Goal: Task Accomplishment & Management: Manage account settings

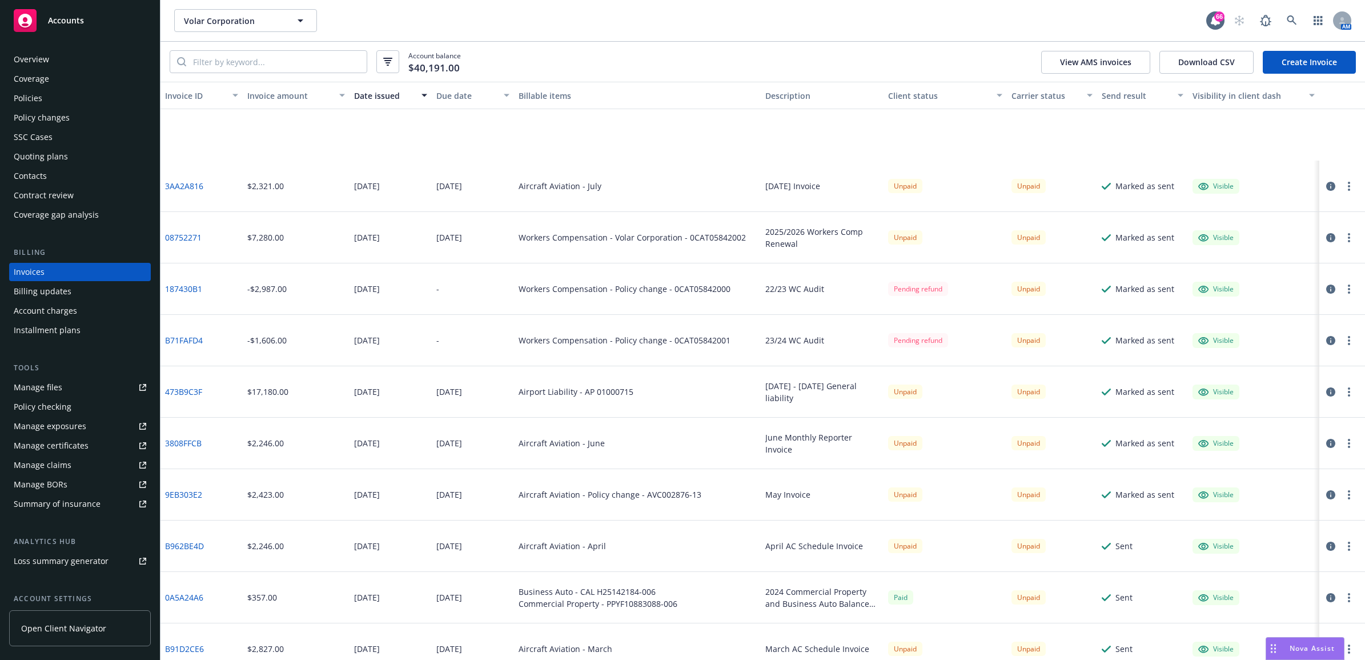
scroll to position [123, 0]
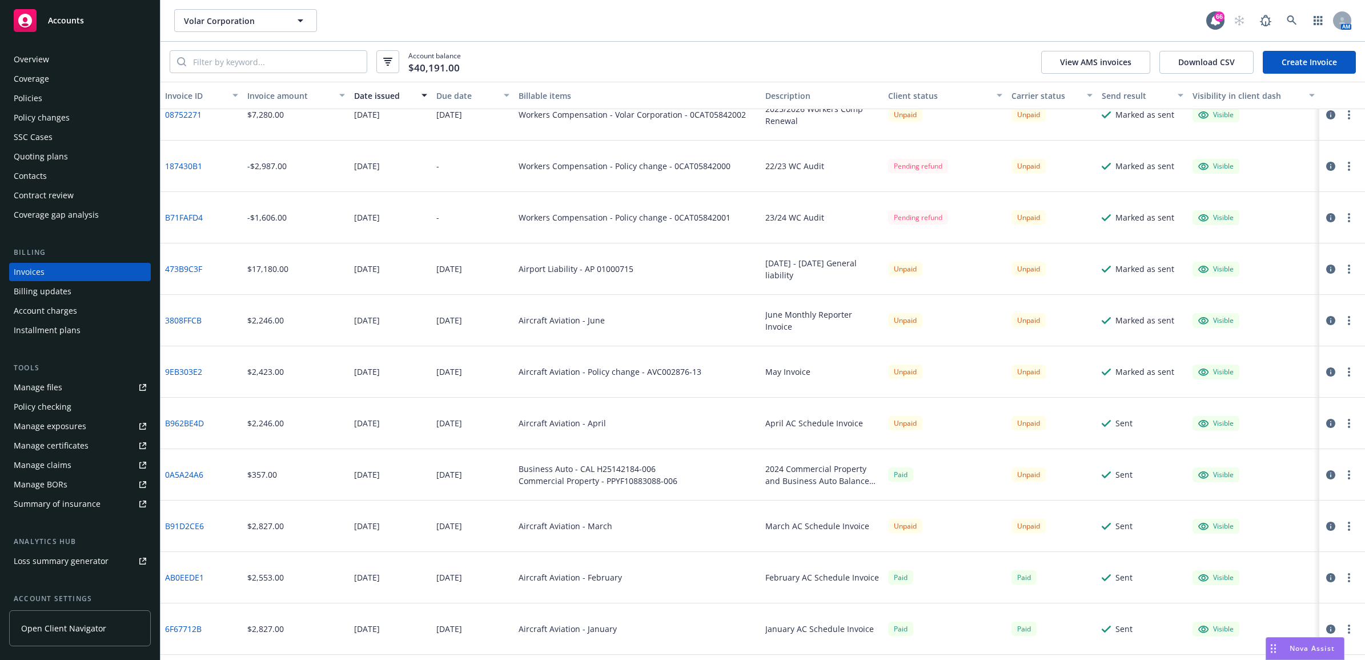
click at [87, 58] on div "Overview" at bounding box center [80, 59] width 133 height 18
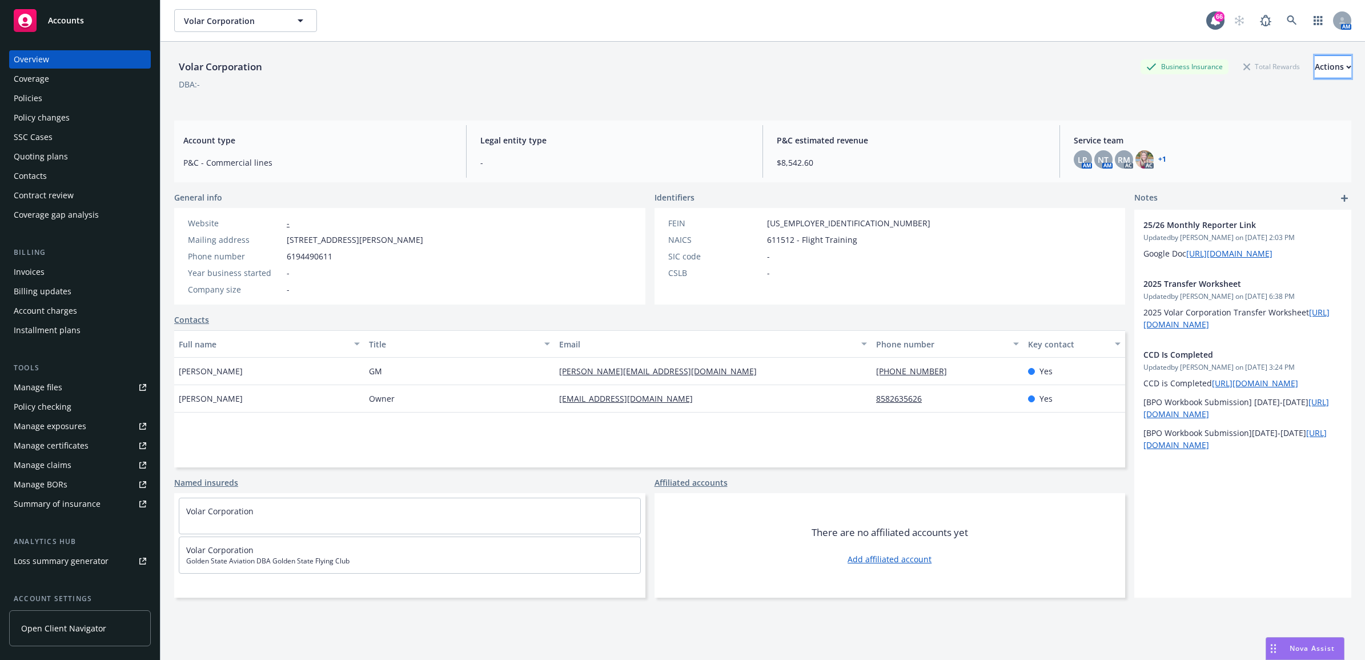
click at [1315, 63] on button "Actions" at bounding box center [1333, 66] width 37 height 23
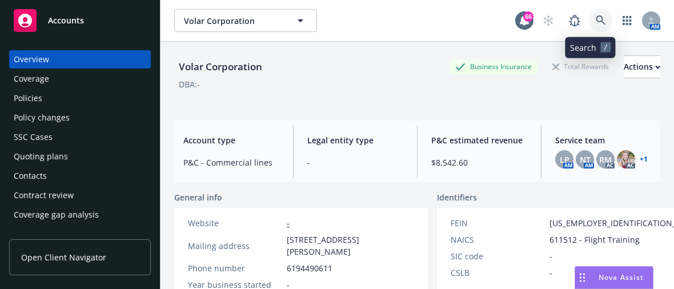
click at [590, 23] on link at bounding box center [601, 20] width 23 height 23
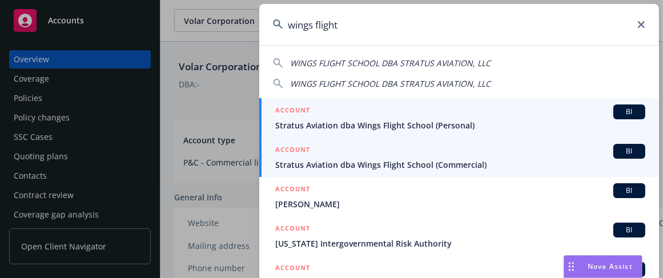
type input "wings flight"
click at [410, 163] on span "Stratus Aviation dba Wings Flight School (Commercial)" at bounding box center [460, 165] width 370 height 12
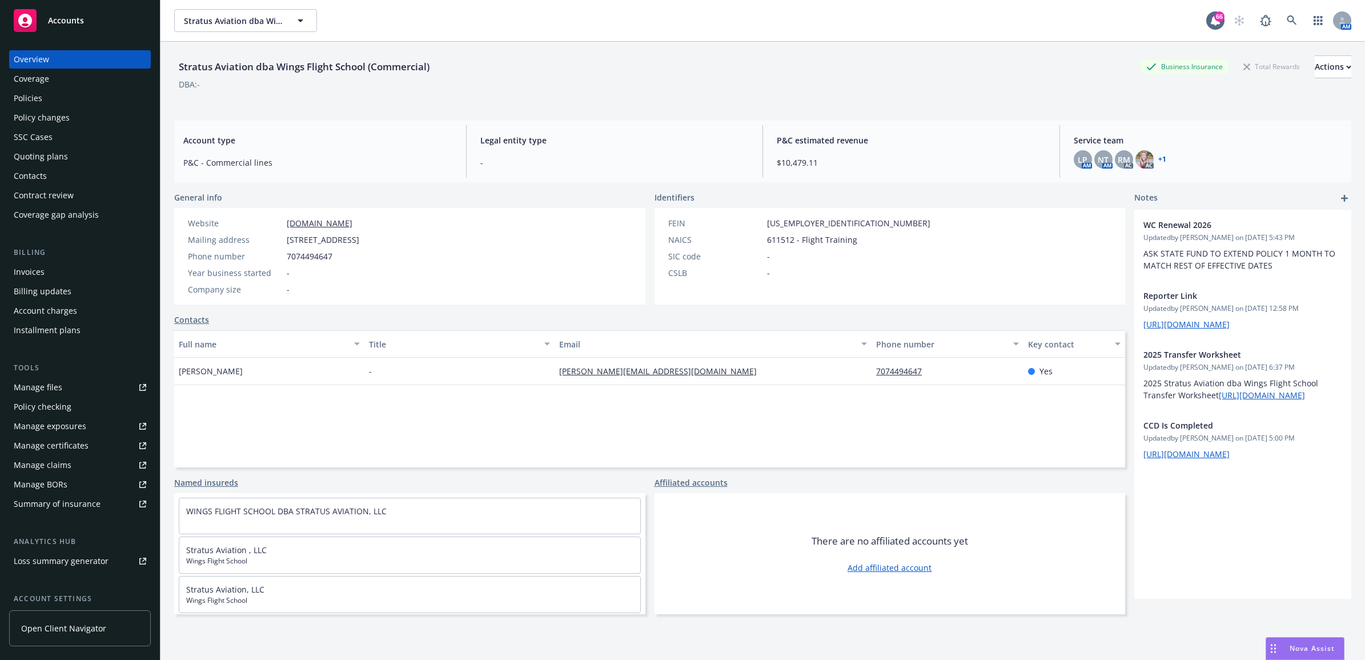
click at [58, 106] on div "Policies" at bounding box center [80, 98] width 133 height 18
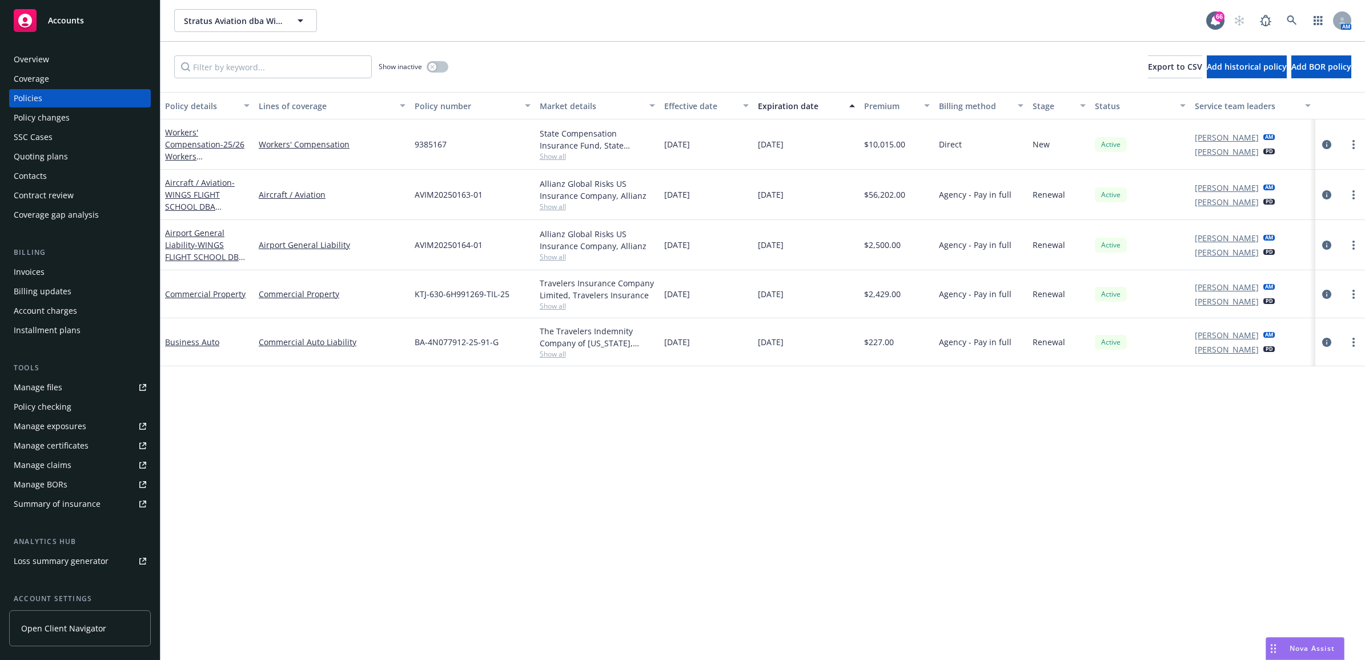
click at [1337, 199] on div at bounding box center [1340, 195] width 41 height 14
click at [1325, 195] on icon "circleInformation" at bounding box center [1326, 194] width 9 height 9
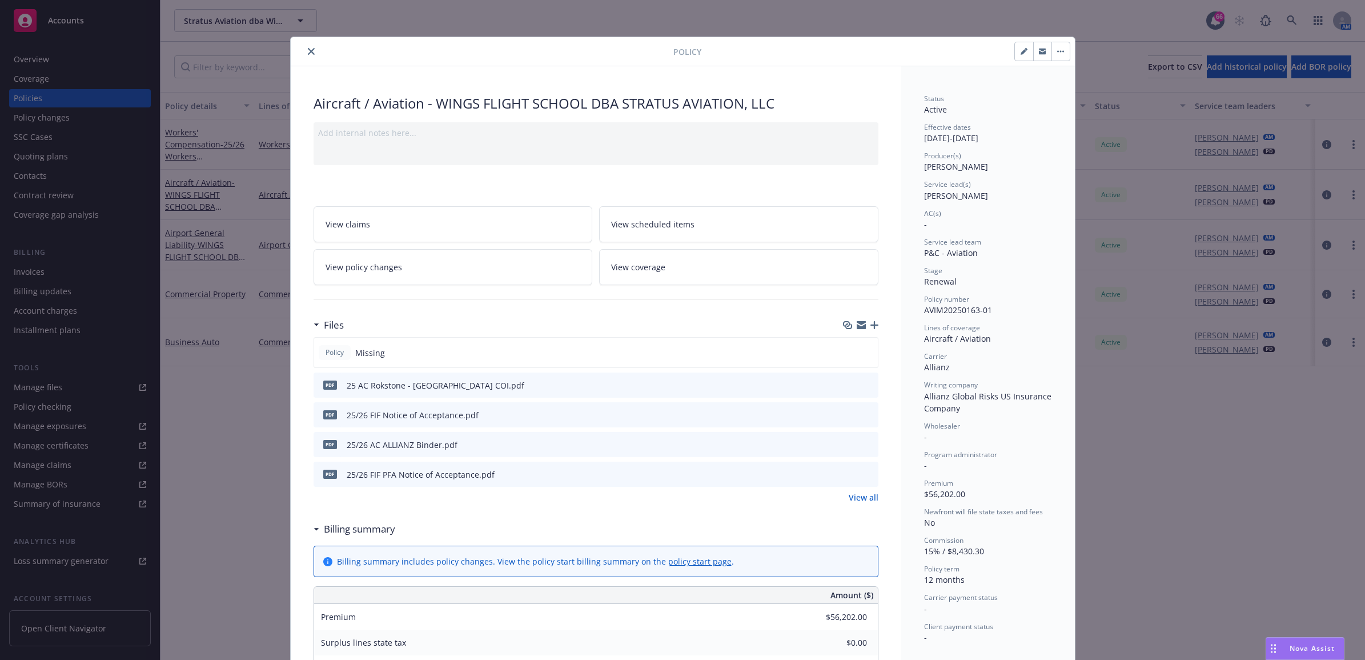
click at [871, 324] on icon "button" at bounding box center [875, 325] width 8 height 8
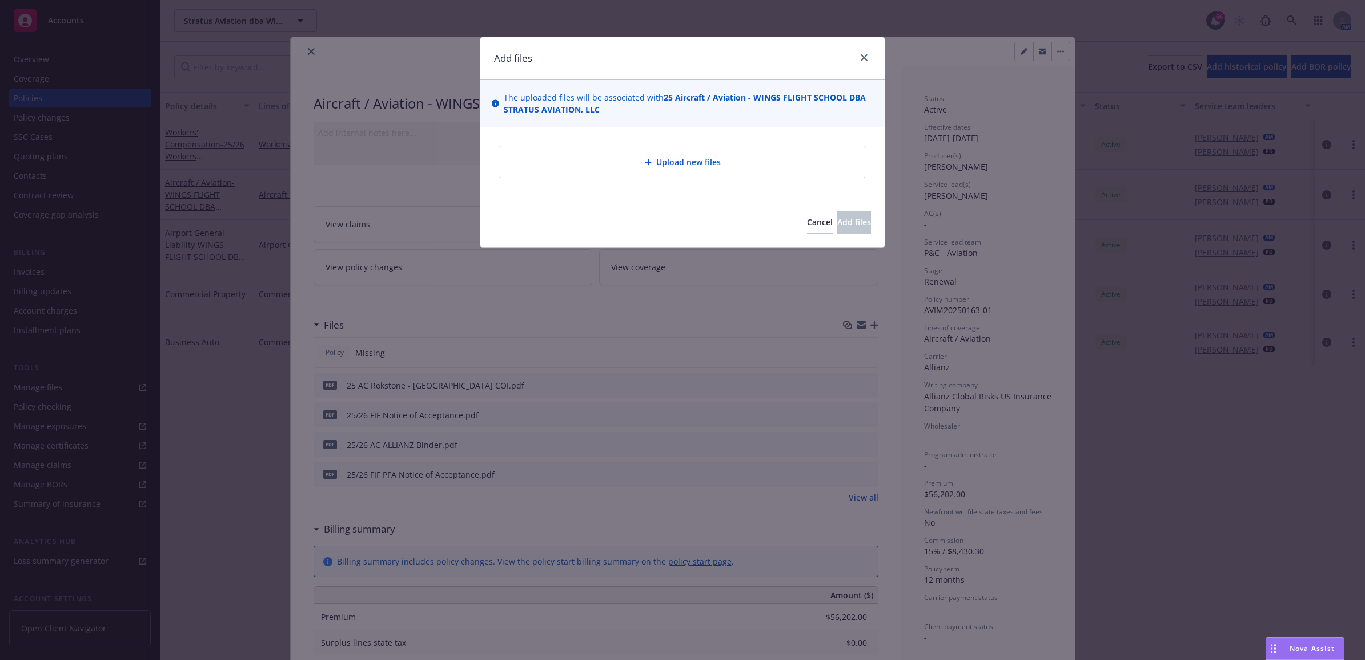
click at [752, 167] on div "Upload new files" at bounding box center [682, 161] width 348 height 13
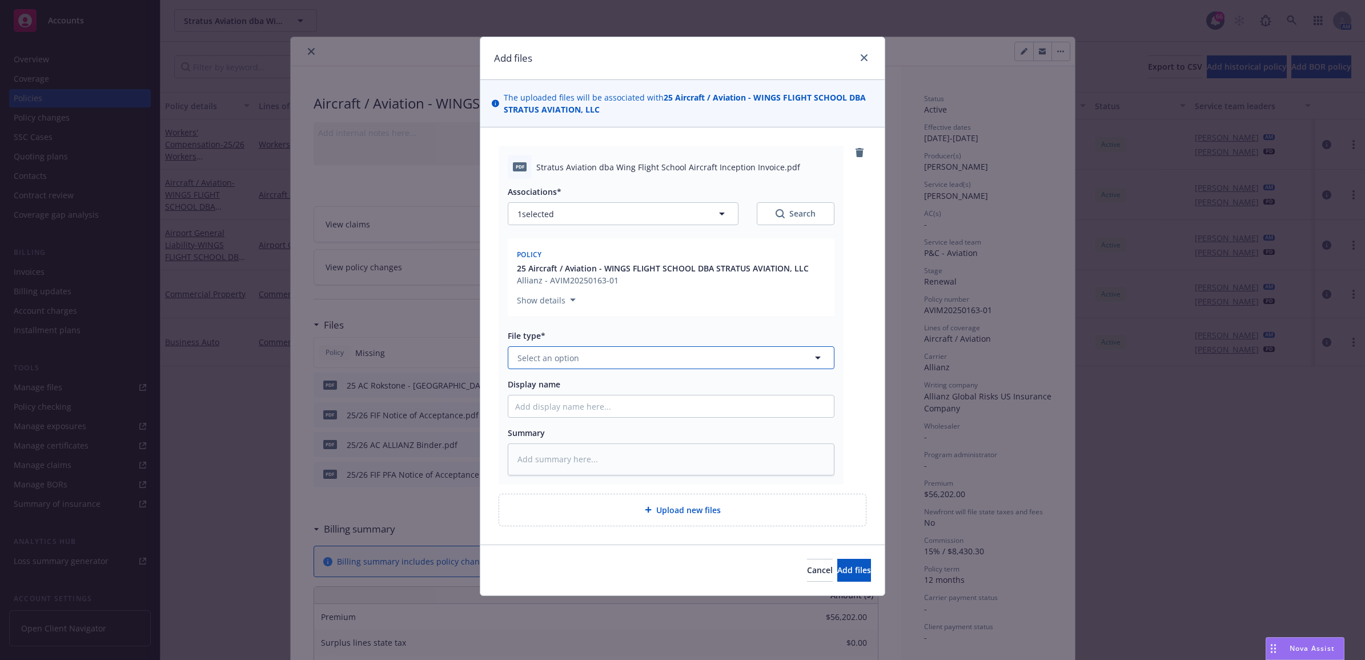
click at [615, 354] on button "Select an option" at bounding box center [671, 357] width 327 height 23
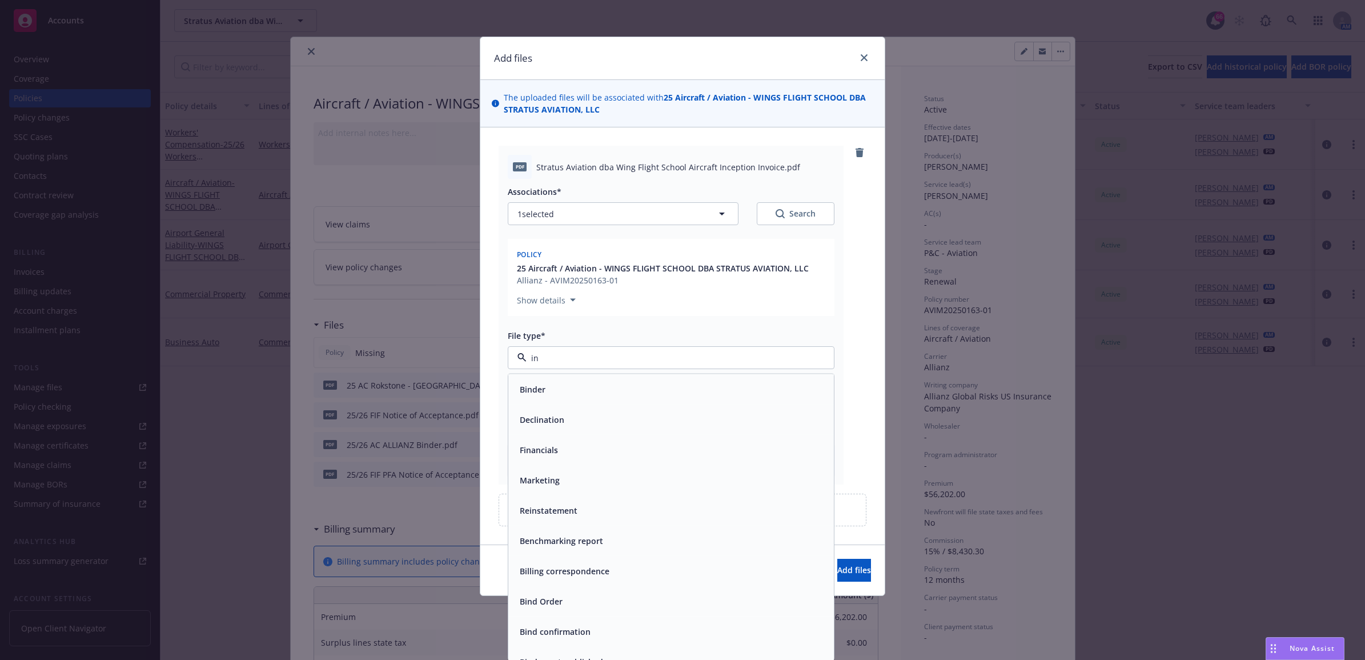
type input "inv"
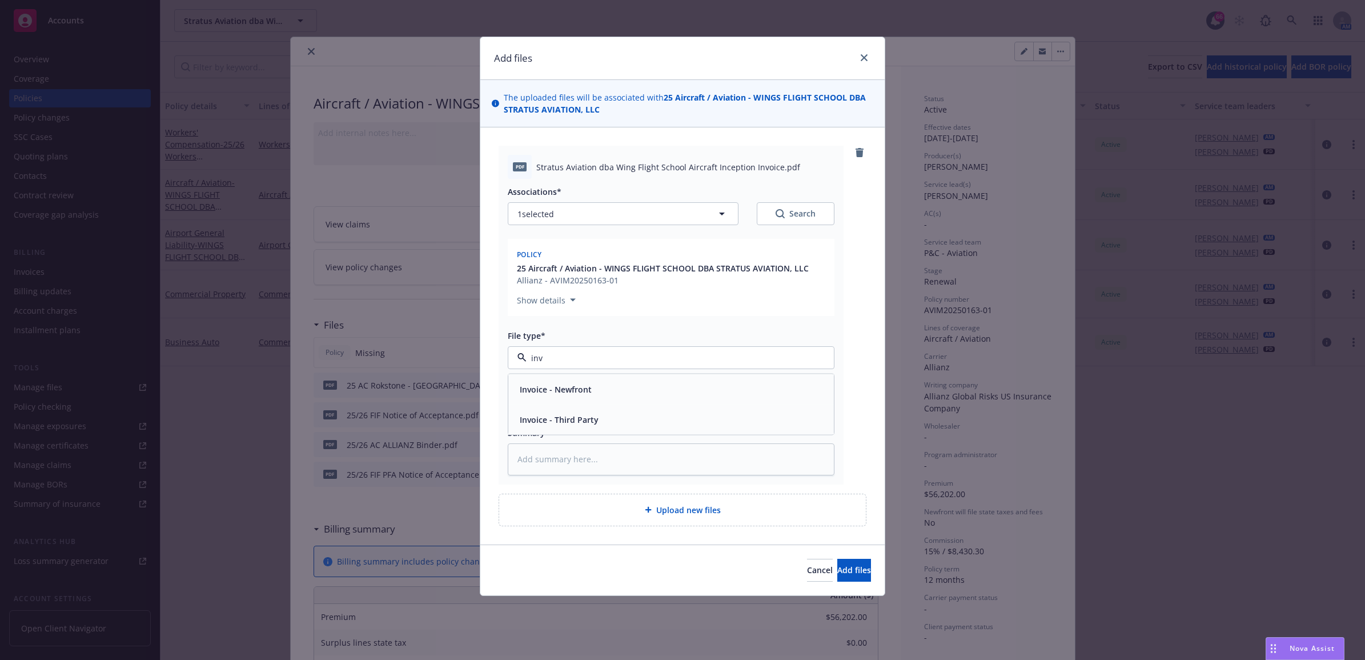
click at [601, 417] on div "Invoice - Third Party" at bounding box center [671, 419] width 312 height 17
click at [552, 411] on input "Display name" at bounding box center [671, 406] width 326 height 22
type textarea "x"
type input "2"
type textarea "x"
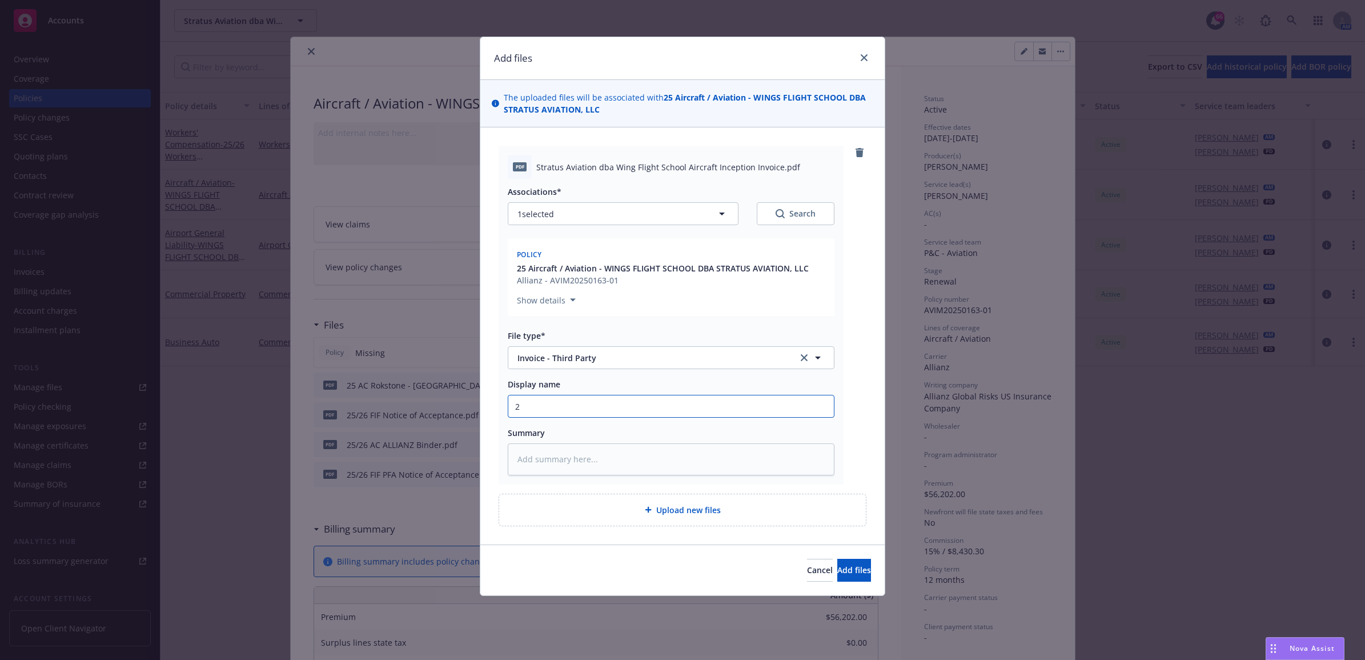
type input "25"
type textarea "x"
type input "25"
type textarea "x"
type input "25 A"
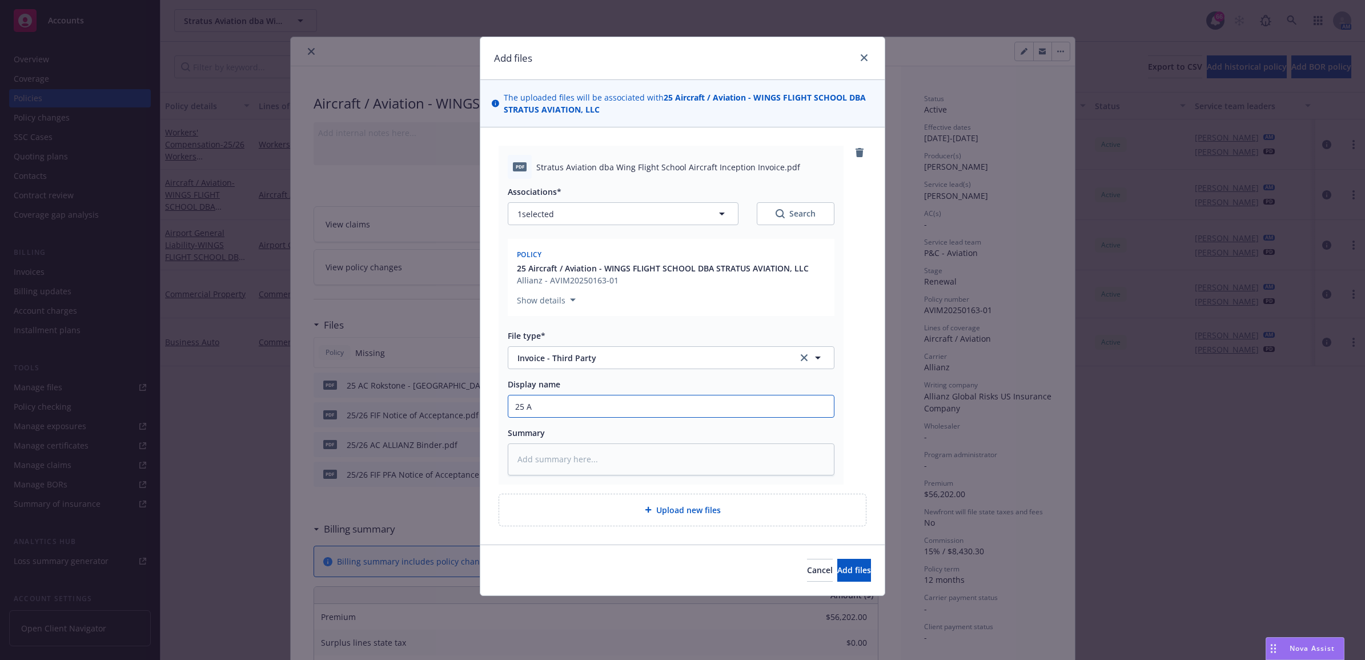
type textarea "x"
type input "25 AC"
type textarea "x"
type input "25 AC"
type textarea "x"
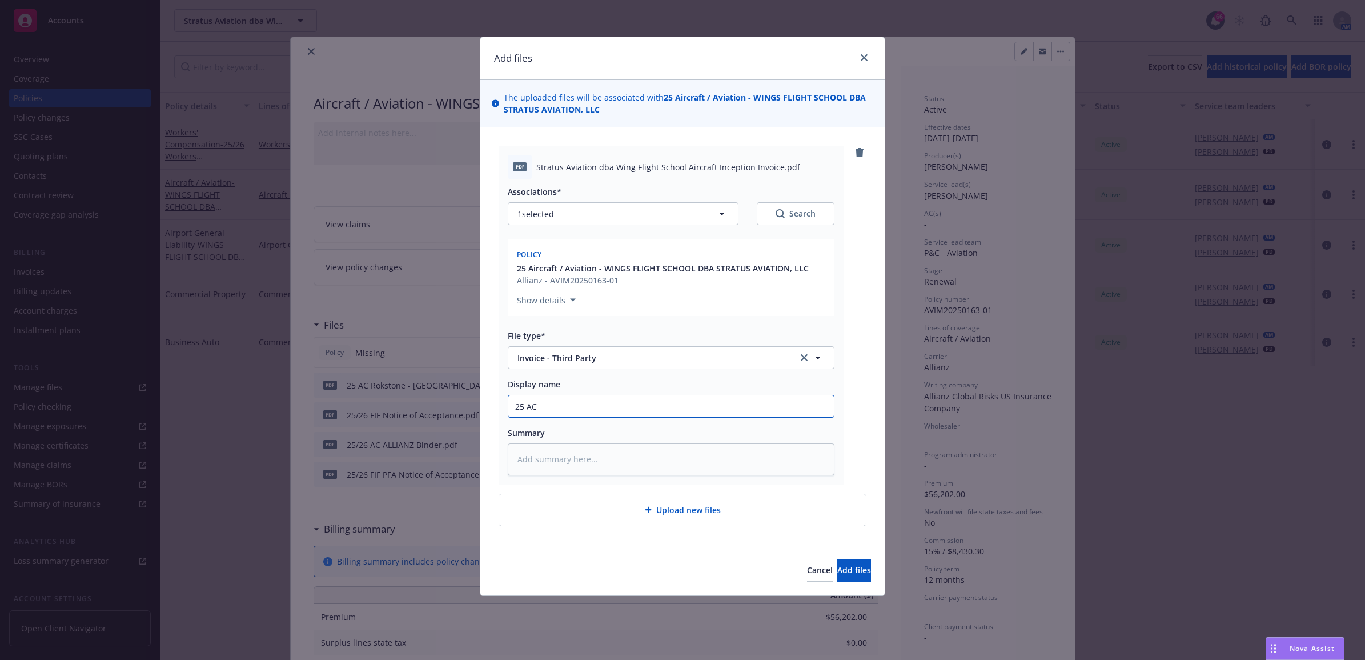
type input "25 AC R"
type textarea "x"
type input "25 AC RO"
type textarea "x"
type input "25 AC ROk"
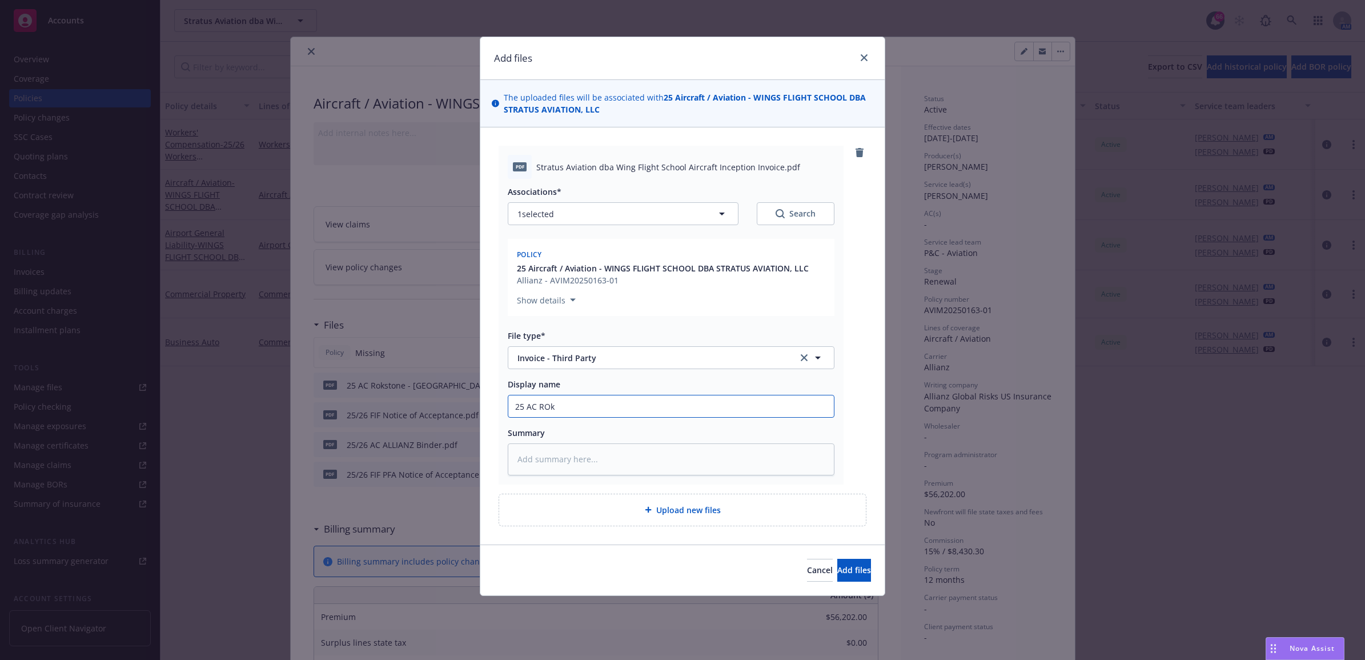
type textarea "x"
type input "25 AC RO"
type textarea "x"
type input "25 AC R"
type textarea "x"
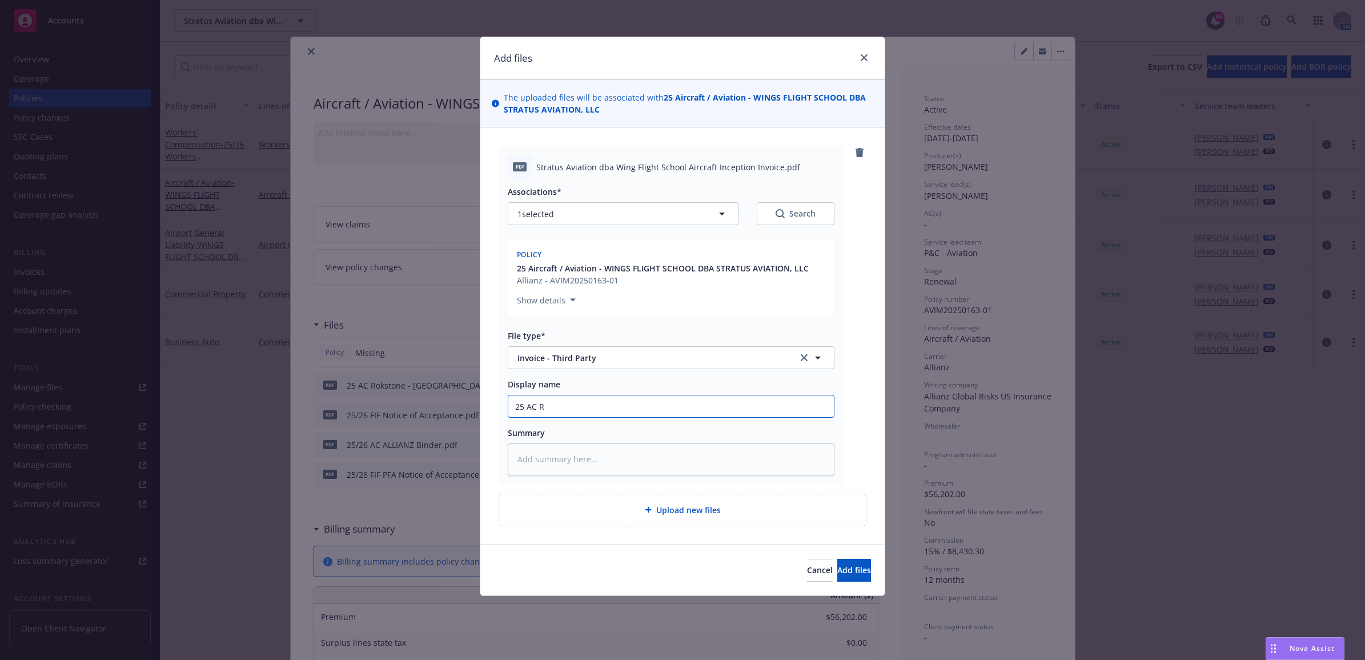
type input "25 AC Ro"
type textarea "x"
type input "25 AC Rok"
type textarea "x"
type input "25 AC Roks"
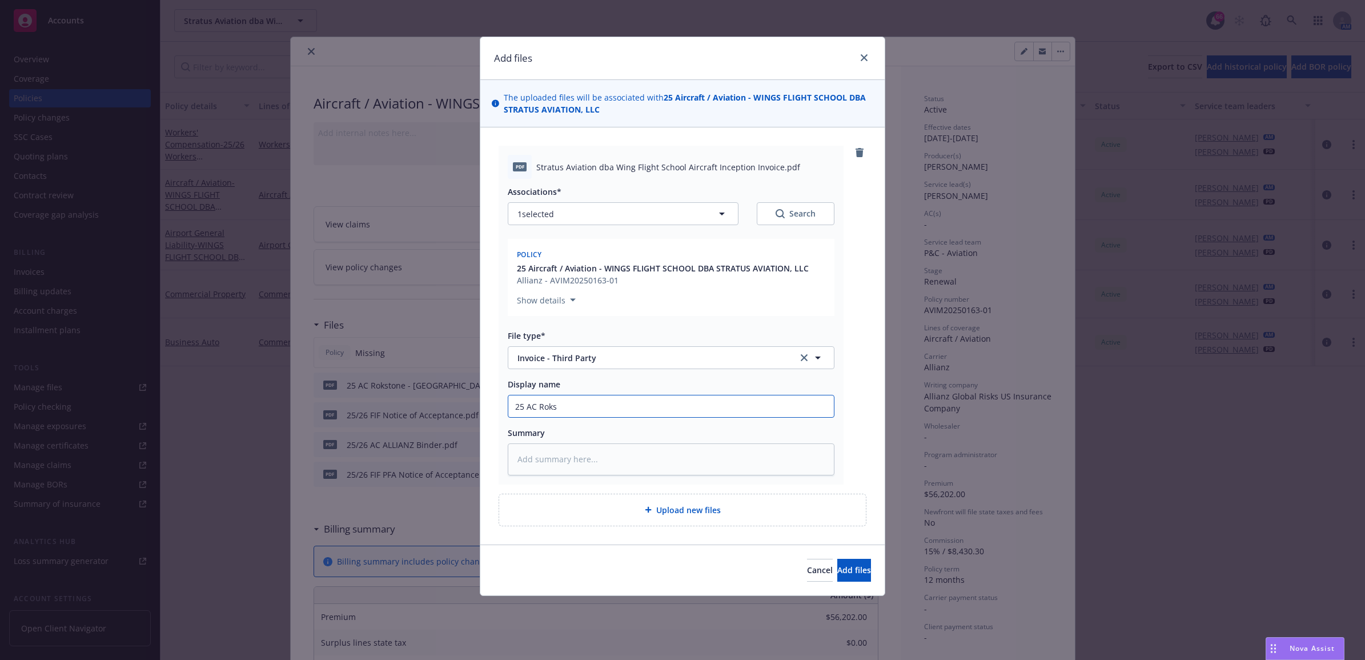
type textarea "x"
type input "25 AC Rokst"
type textarea "x"
type input "25 AC Roksto"
type textarea "x"
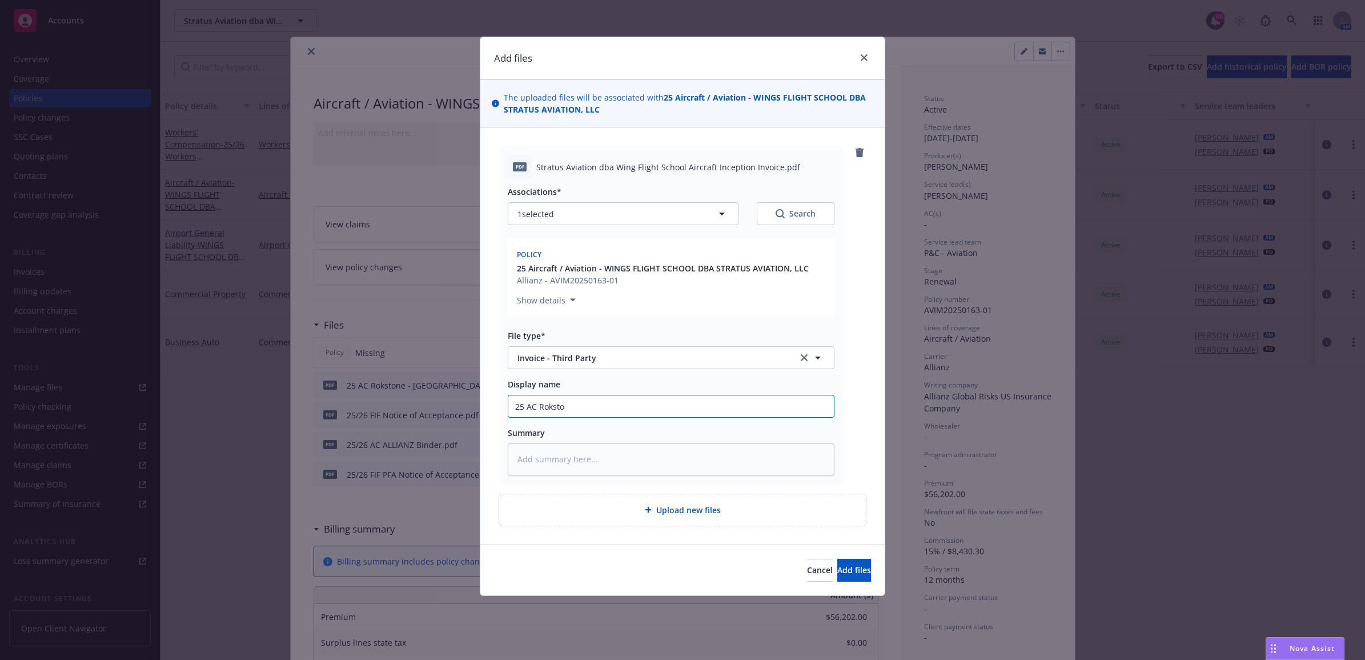
type input "25 AC Rokston"
type textarea "x"
type input "25 AC Rokstone"
type textarea "x"
type input "25 AC Rokstone"
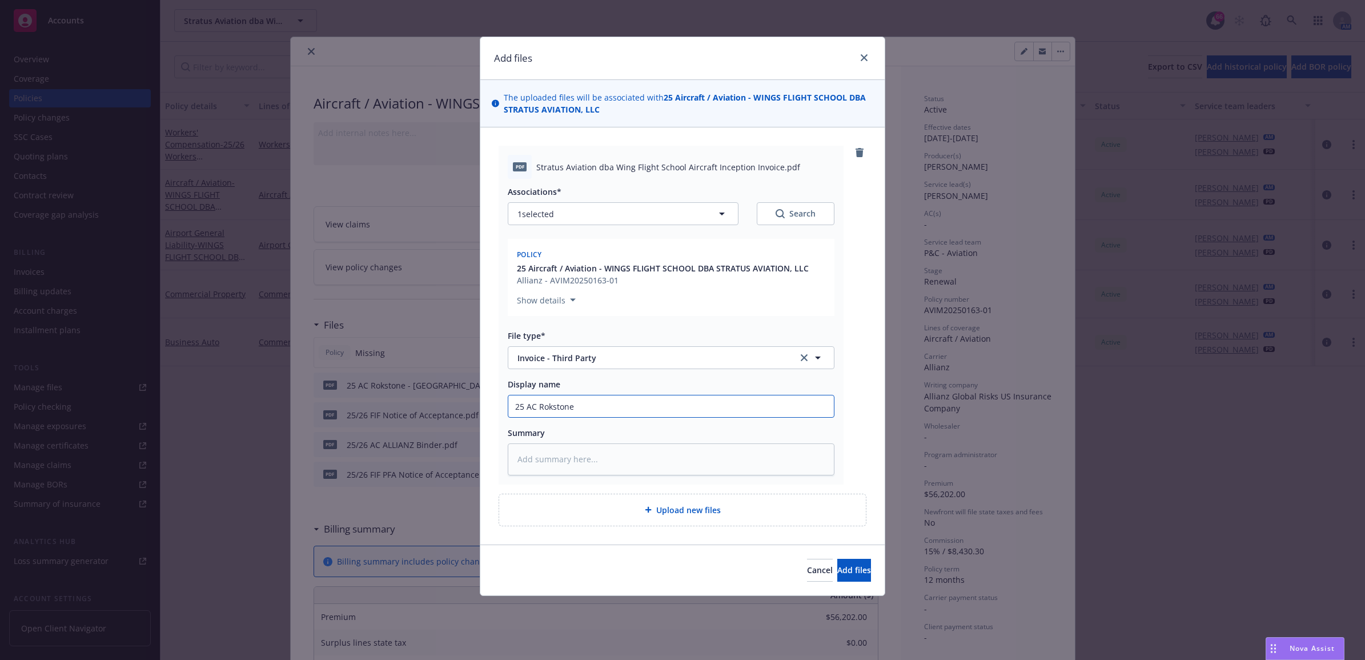
type textarea "x"
type input "25 AC Rokstone -"
type textarea "x"
type input "25 AC Rokstone - R"
type textarea "x"
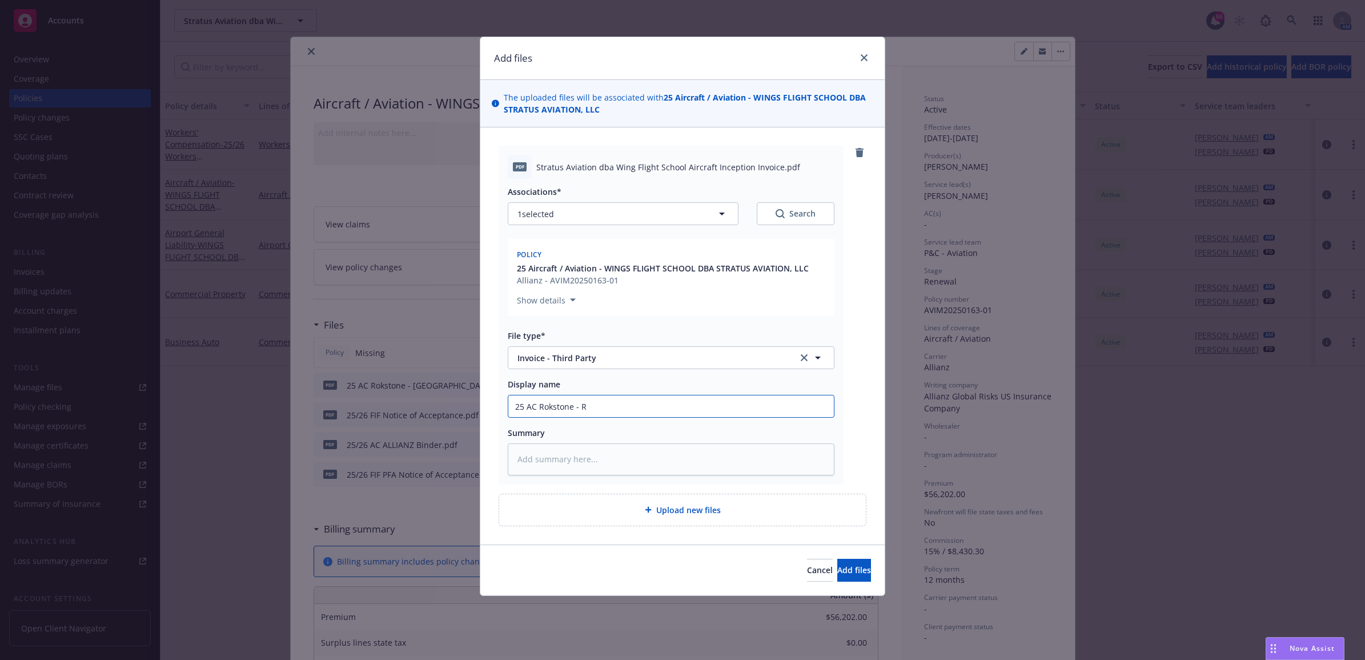
type input "25 AC Rokstone - Re"
type textarea "x"
type input "25 AC Rokstone - Ren"
type textarea "x"
type input "25 AC Rokstone - [PERSON_NAME]"
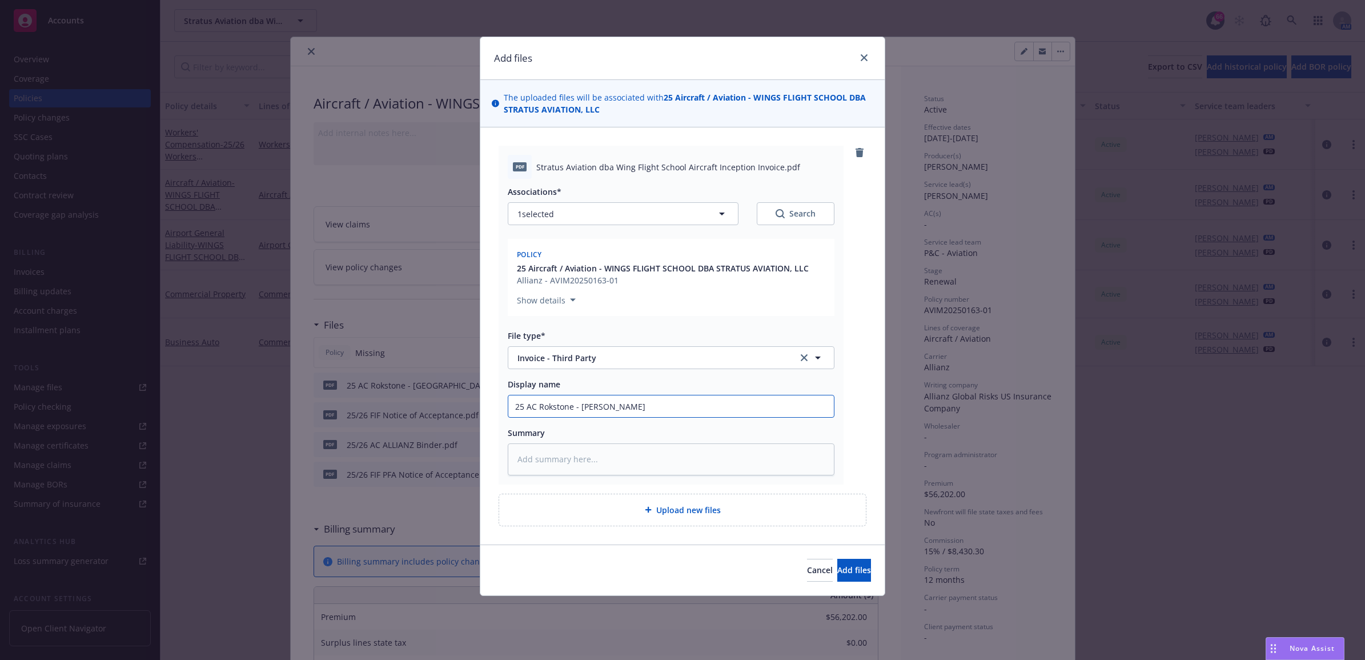
type textarea "x"
type input "25 AC Rokstone - Renew"
type textarea "x"
type input "25 AC Rokstone - Renewa"
type textarea "x"
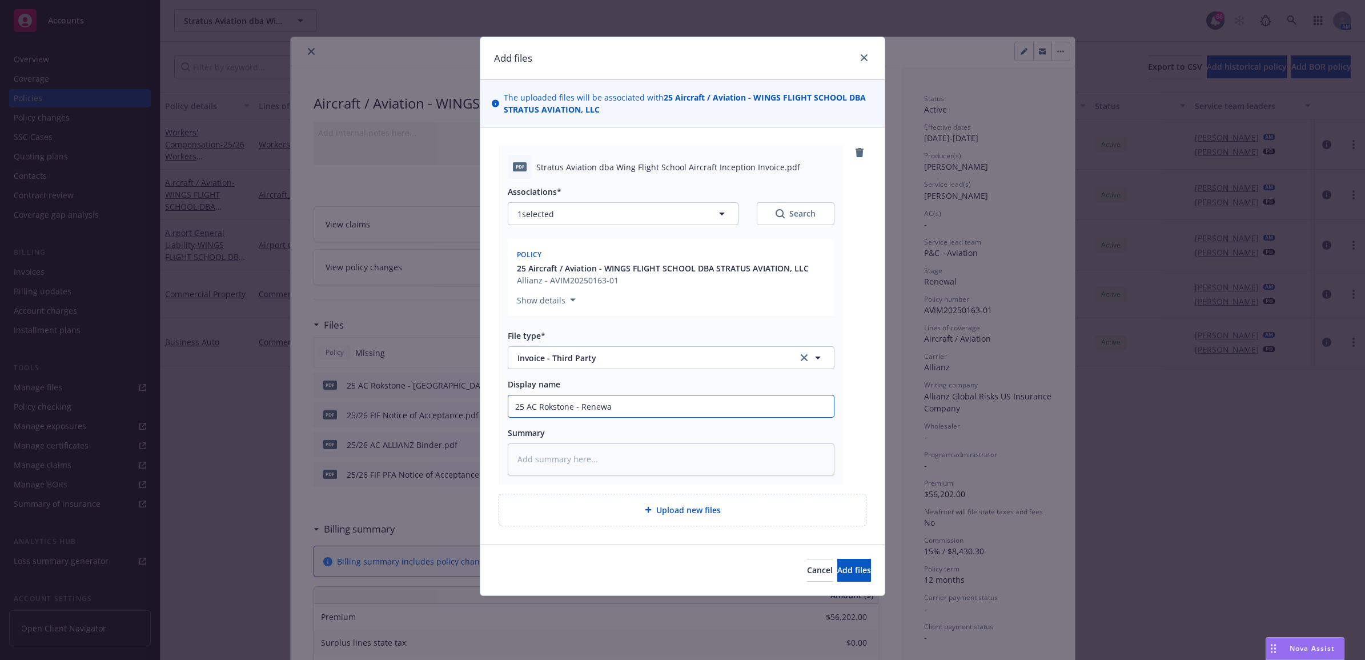
type input "25 AC Rokstone - Renewal"
type textarea "x"
type input "25 AC Rokstone - Renewal"
type textarea "x"
type input "25 AC Rokstone - Renewal C"
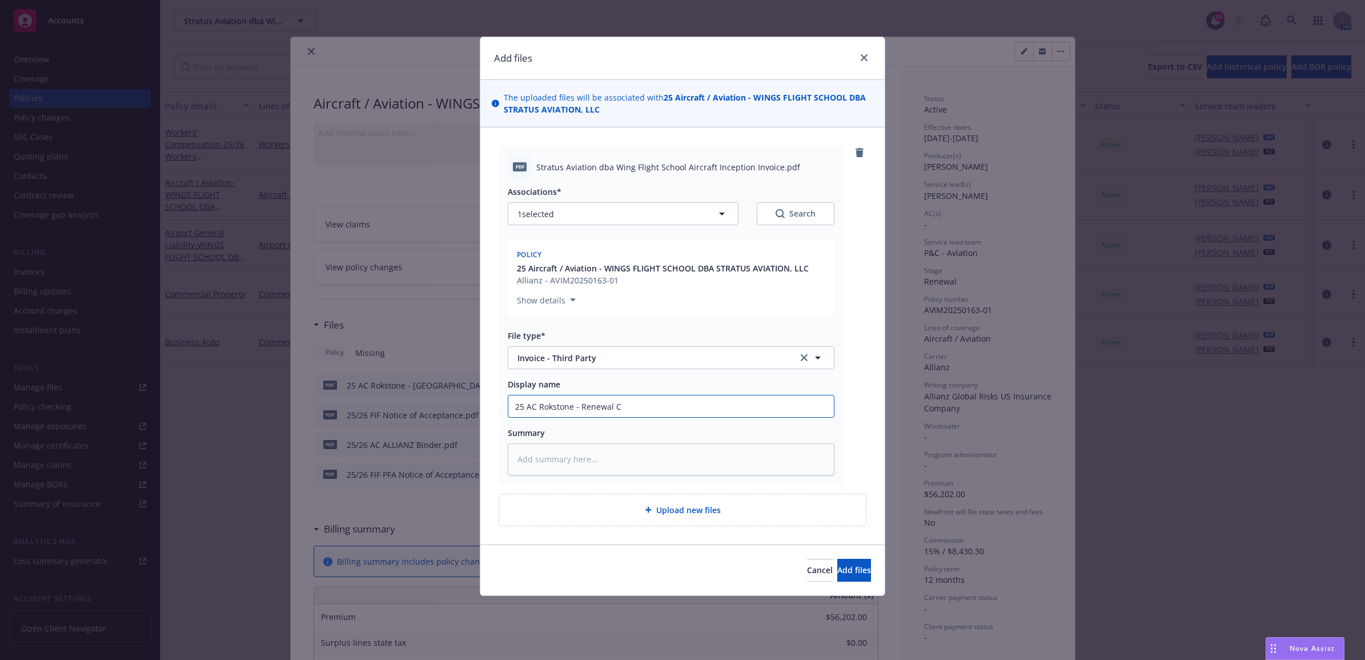
type textarea "x"
type input "25 AC Rokstone - Renewal Ca"
type textarea "x"
type input "25 AC Rokstone - Renewal Car"
type textarea "x"
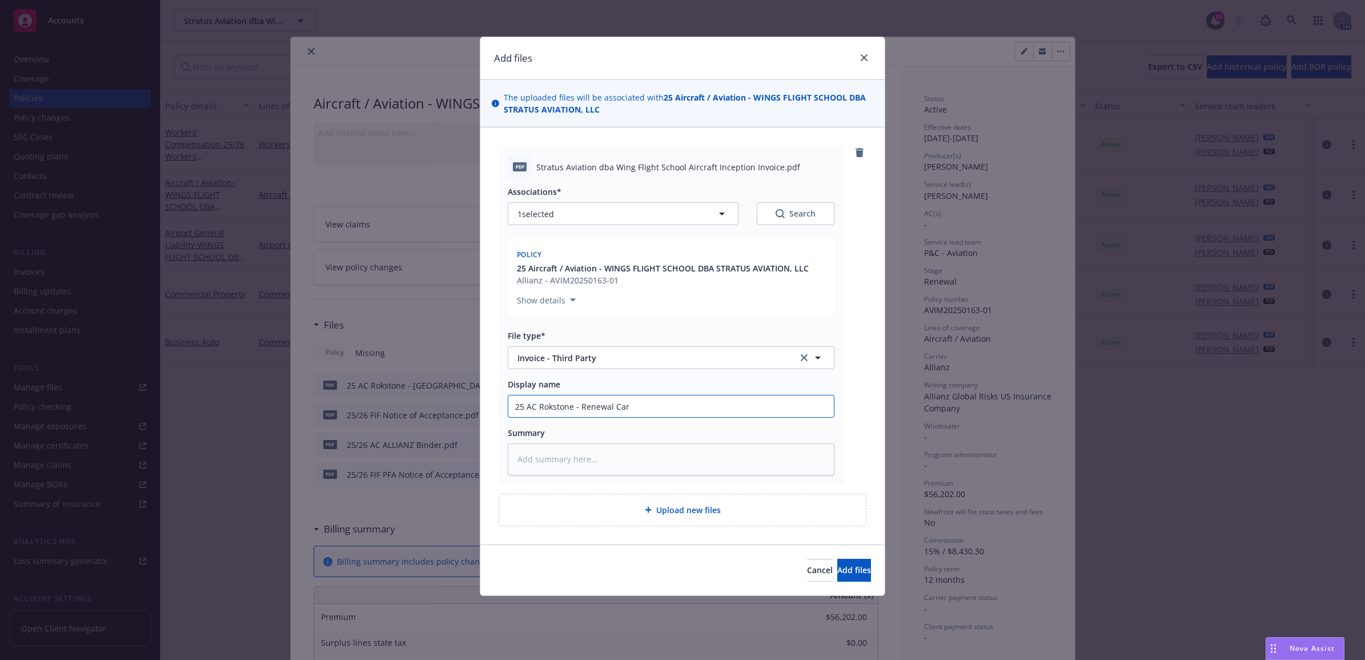
type input "25 AC Rokstone - [PERSON_NAME]"
type textarea "x"
type input "25 AC Rokstone - Renewal [PERSON_NAME]"
type textarea "x"
type input "25 AC Rokstone - Renewal Carrier"
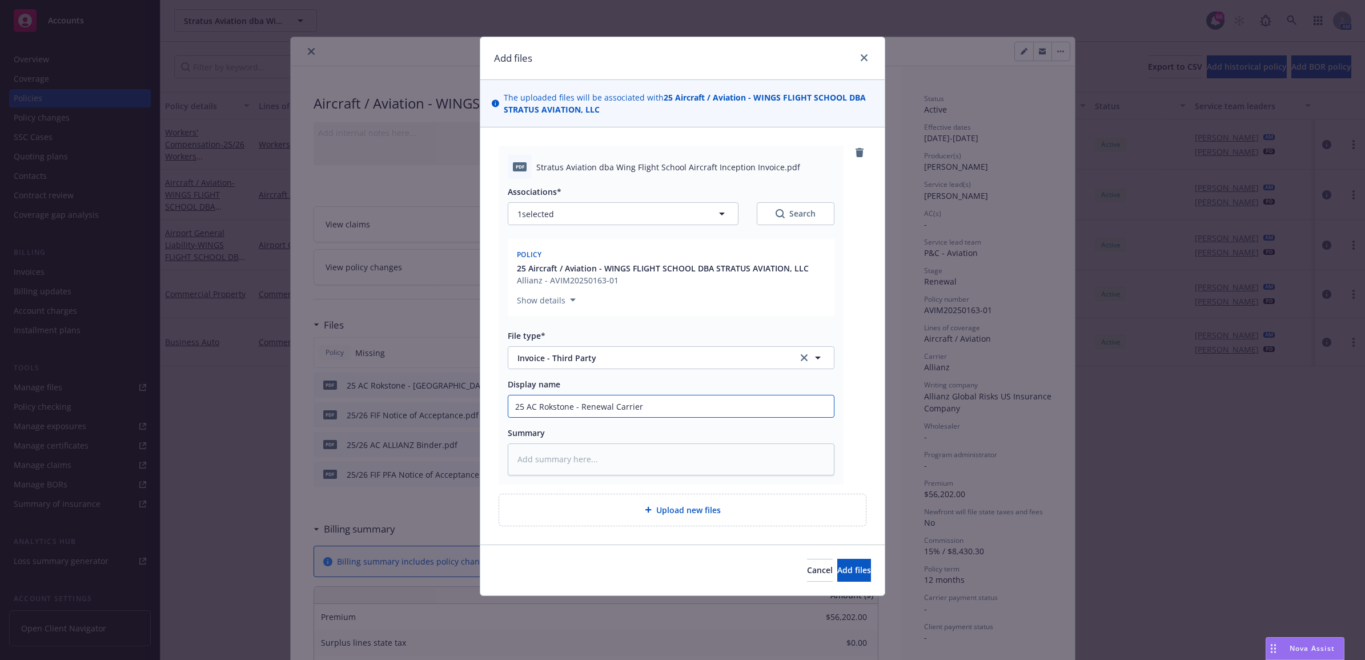
type textarea "x"
type input "25 AC Rokstone - Renewal Carrier I"
type textarea "x"
type input "25 AC Rokstone - Renewal Carrier In"
type textarea "x"
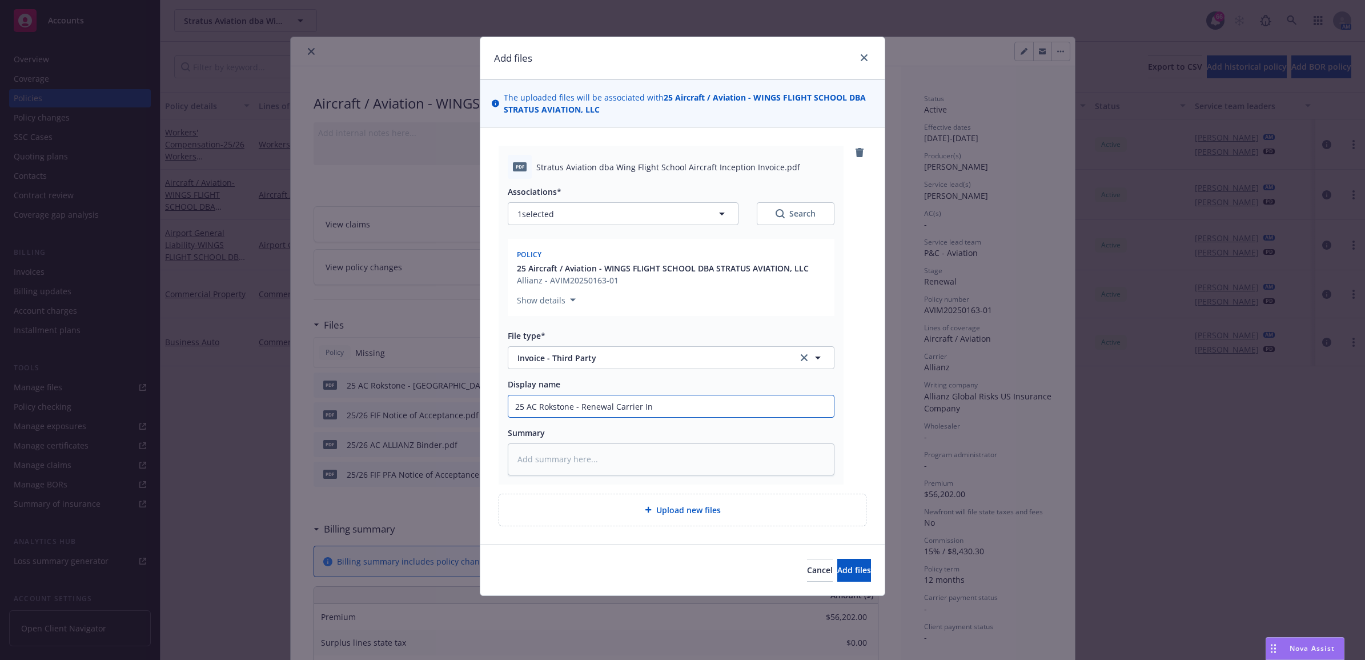
type input "25 AC Rokstone - Renewal Carrier Inv"
type textarea "x"
type input "25 AC Rokstone - Renewal Carrier Invo"
type textarea "x"
type input "25 AC Rokstone - Renewal Carrier Invoi"
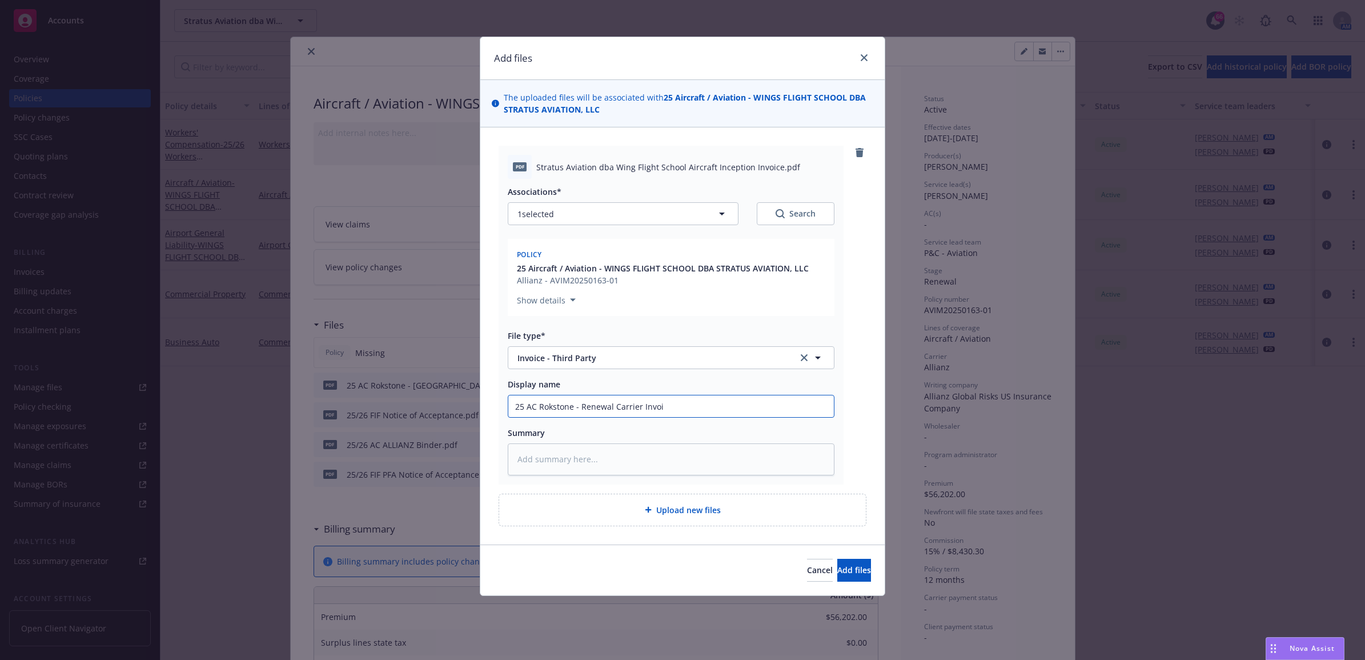
type textarea "x"
type input "25 AC Rokstone - Renewal Carrier Invoic"
type textarea "x"
type input "25 AC Rokstone - Renewal Carrier Invoice"
type textarea "x"
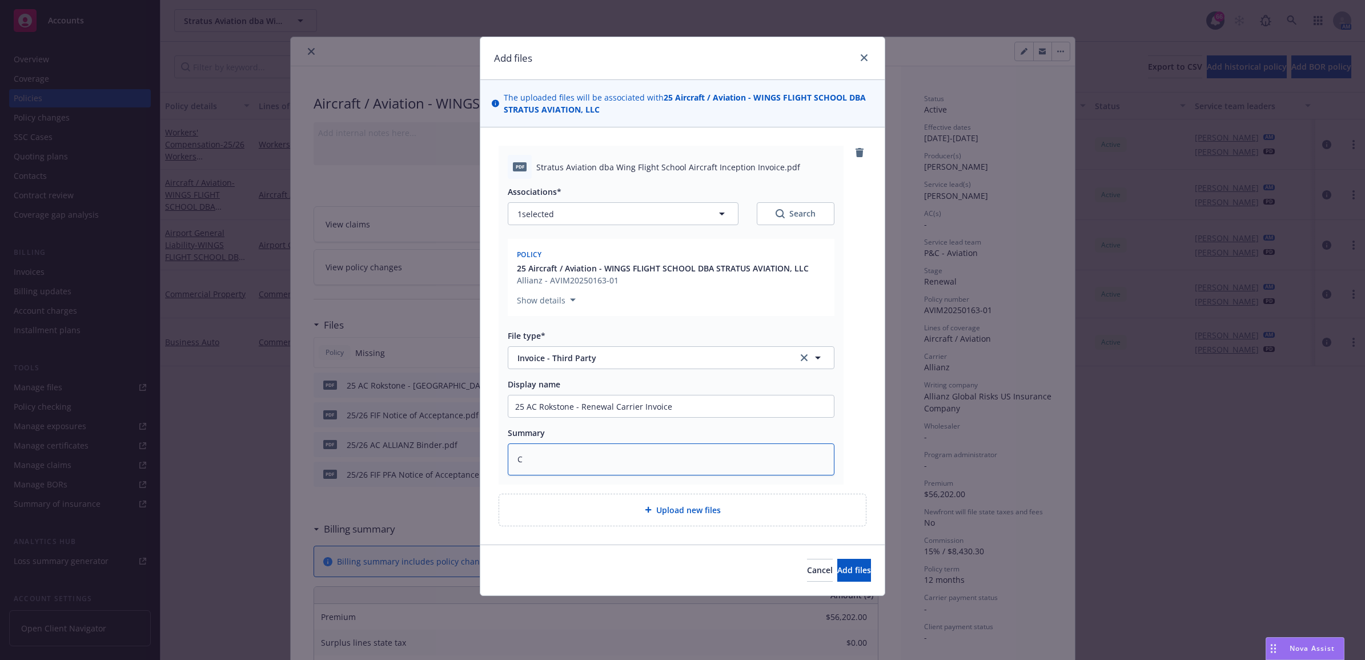
type textarea "C"
type textarea "x"
type textarea "Ca"
type textarea "x"
type textarea "Car"
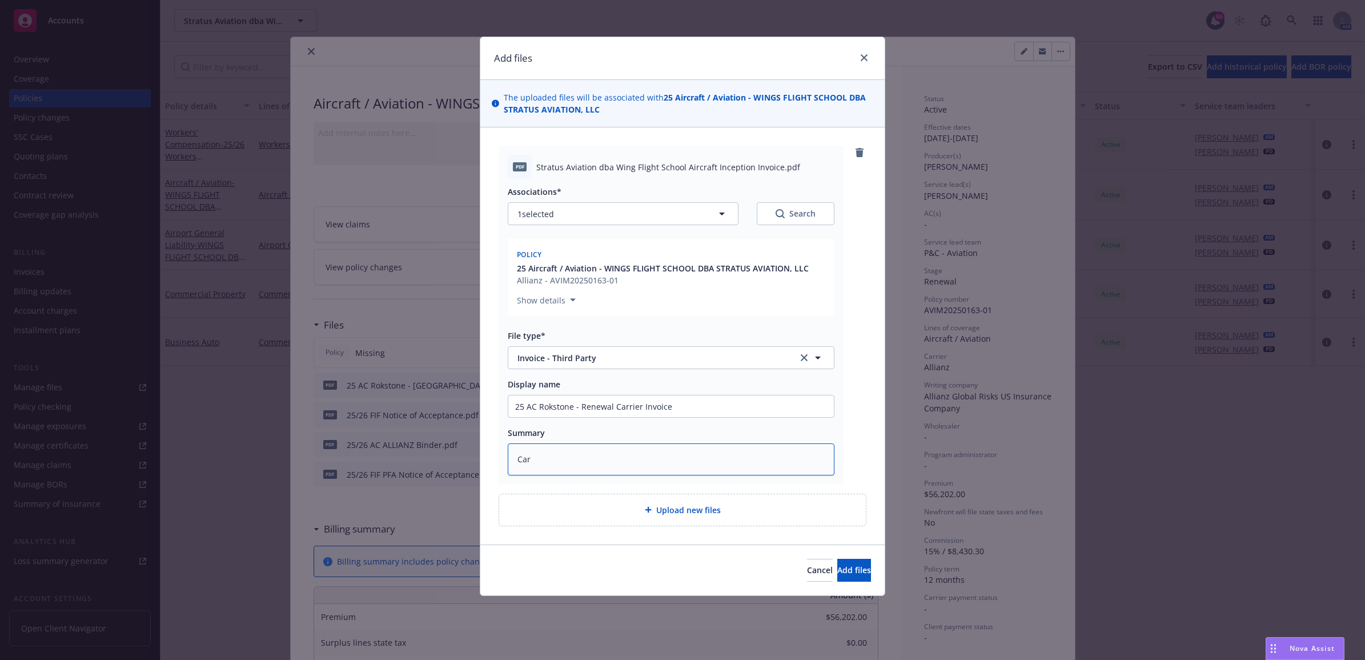
type textarea "x"
type textarea "[PERSON_NAME]"
type textarea "x"
type textarea "[PERSON_NAME]"
type textarea "x"
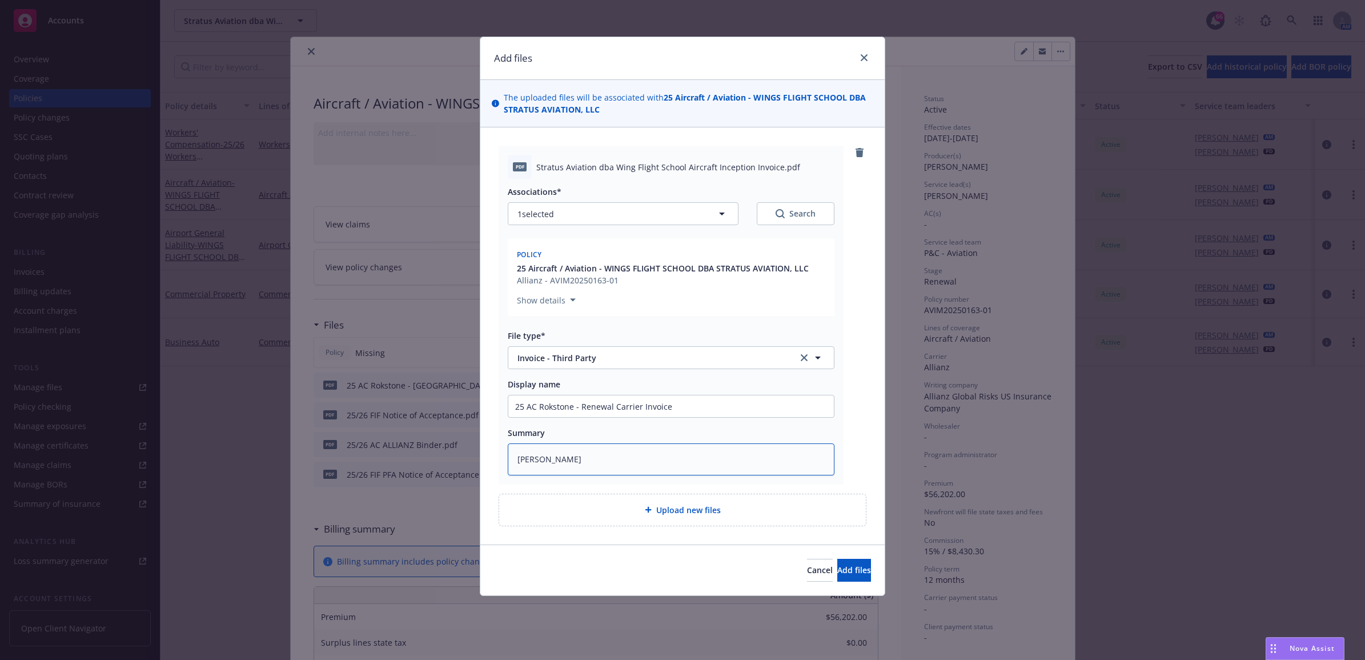
type textarea "Carrier"
type textarea "x"
type textarea "Carrier"
type textarea "x"
type textarea "Carrier i"
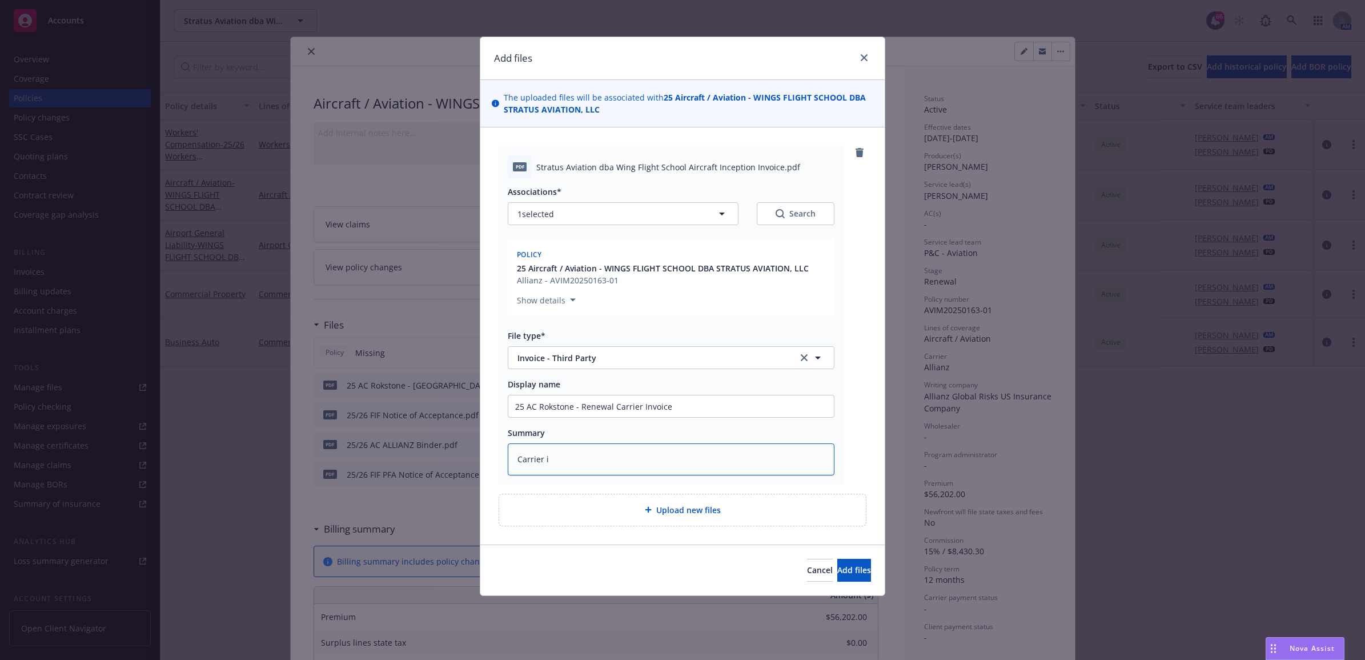
type textarea "x"
type textarea "Carrier in"
type textarea "x"
type textarea "Carrier inv"
type textarea "x"
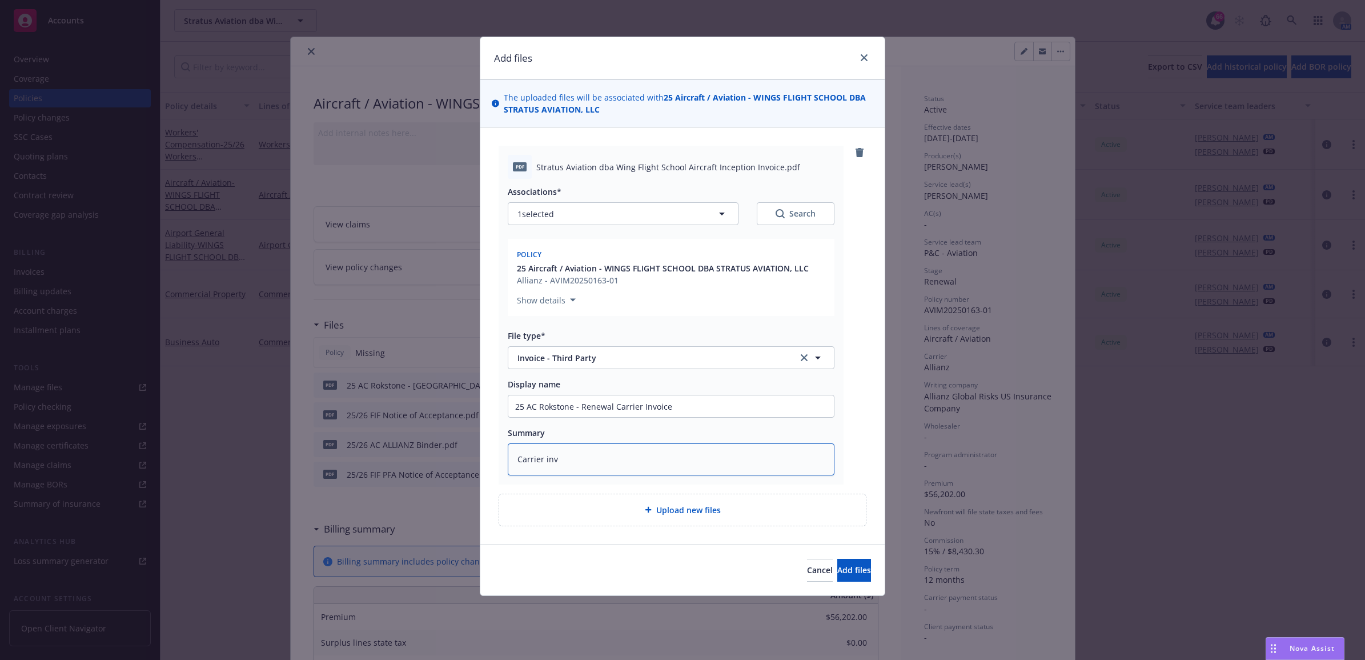
type textarea "Carrier invo"
type textarea "x"
type textarea "Carrier invoi"
type textarea "x"
type textarea "Carrier invoic"
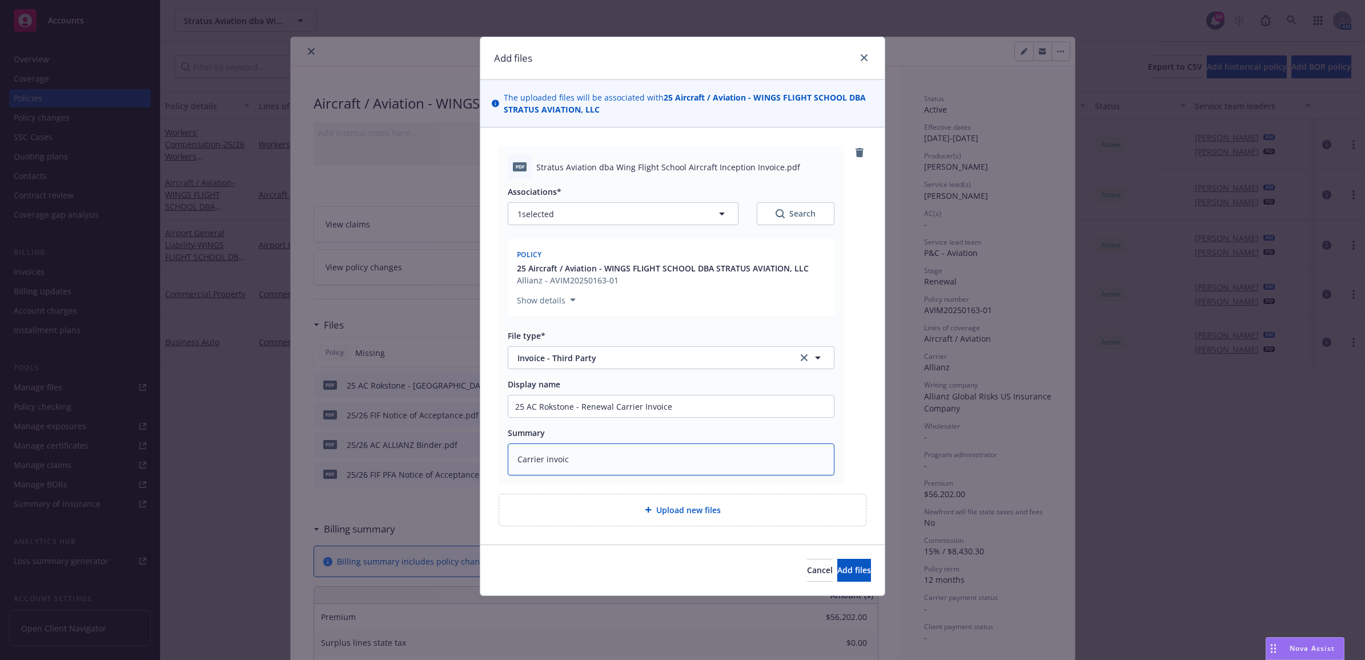
type textarea "x"
type textarea "Carrier invoice"
type textarea "x"
type textarea "Carrier invoice"
type textarea "x"
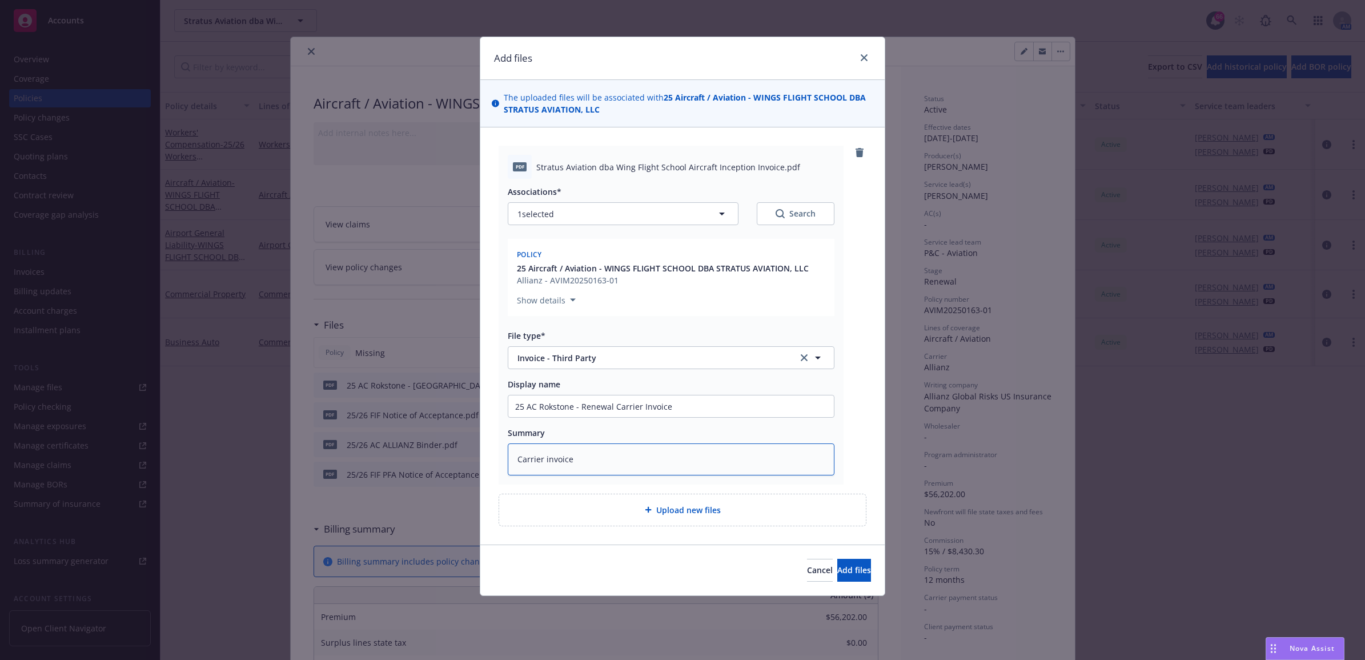
type textarea "Carrier invoice $"
type textarea "x"
type textarea "Carrier invoice $5"
type textarea "x"
type textarea "Carrier invoice $56"
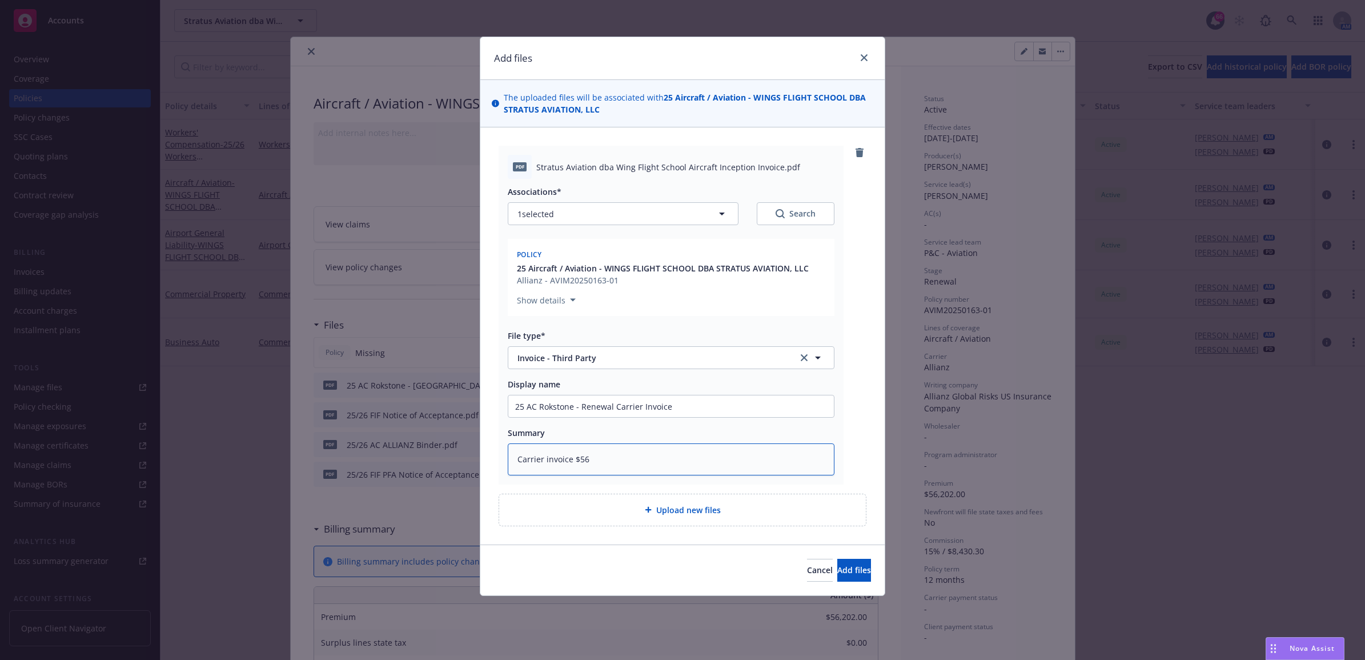
type textarea "x"
type textarea "Carrier invoice $56."
type textarea "x"
type textarea "Carrier invoice $56.2"
type textarea "x"
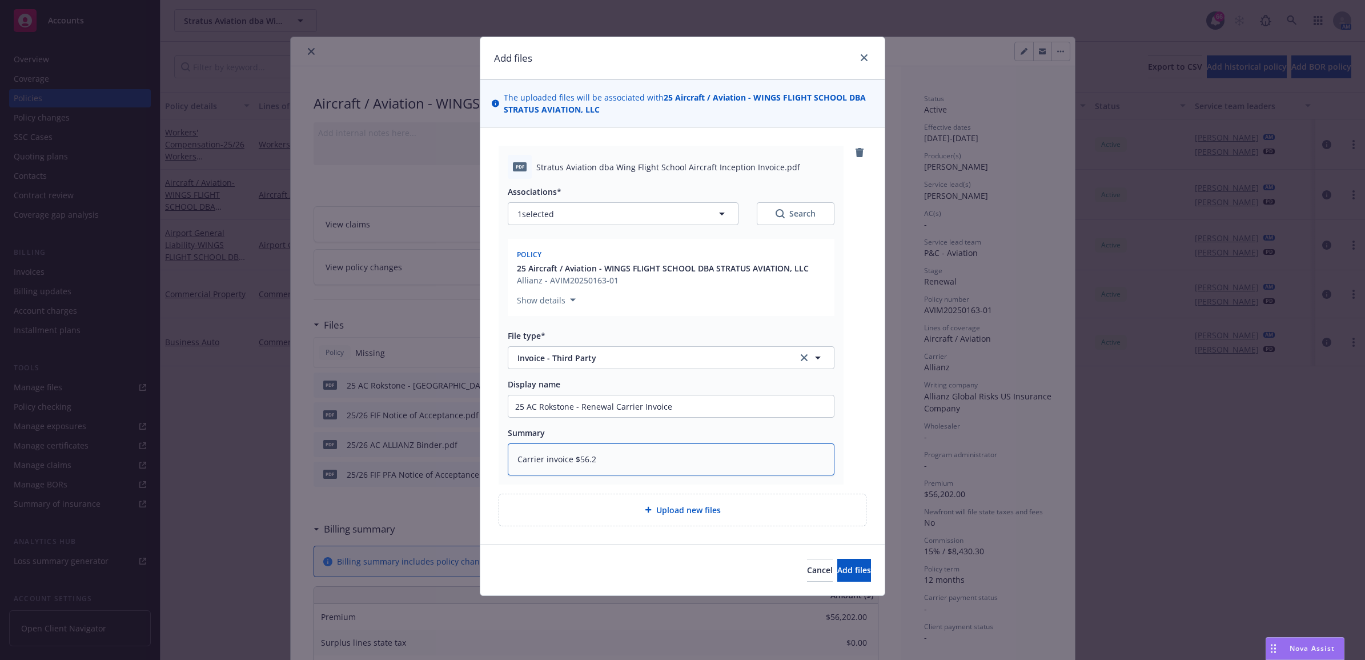
type textarea "Carrier invoice $56.20"
type textarea "x"
type textarea "Carrier invoice $56.202"
click at [837, 573] on span "Add files" at bounding box center [854, 569] width 34 height 11
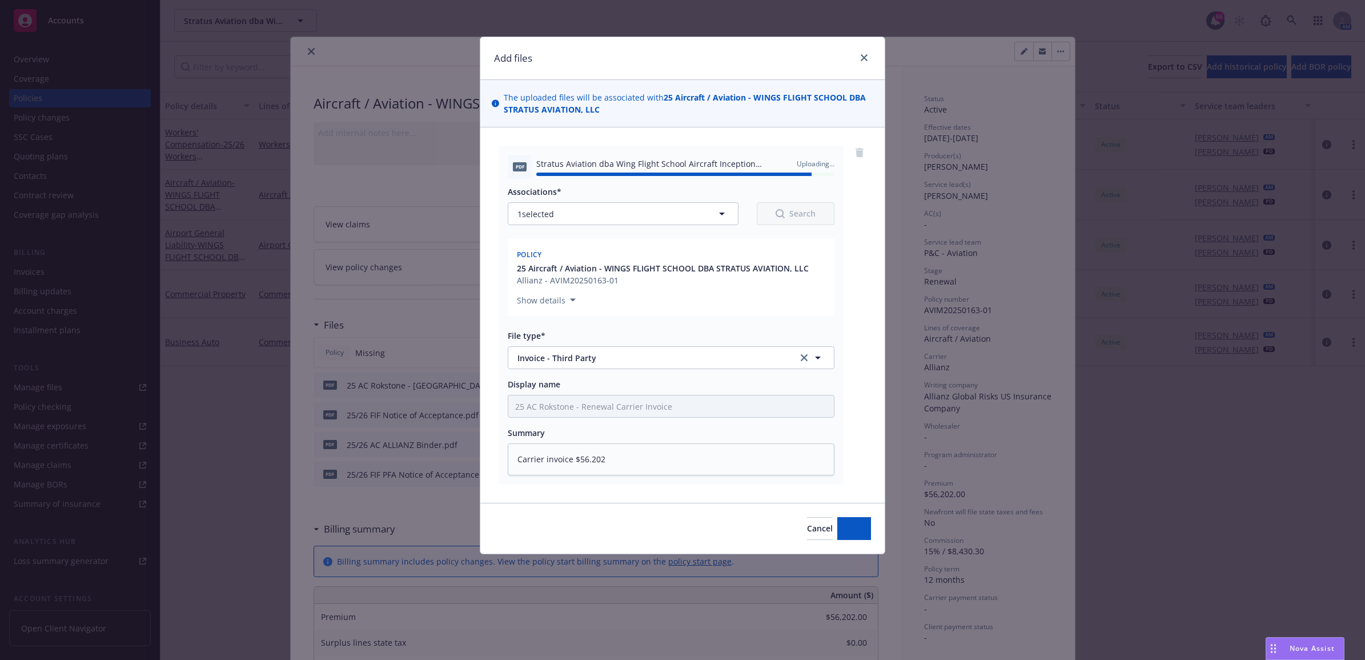
type textarea "x"
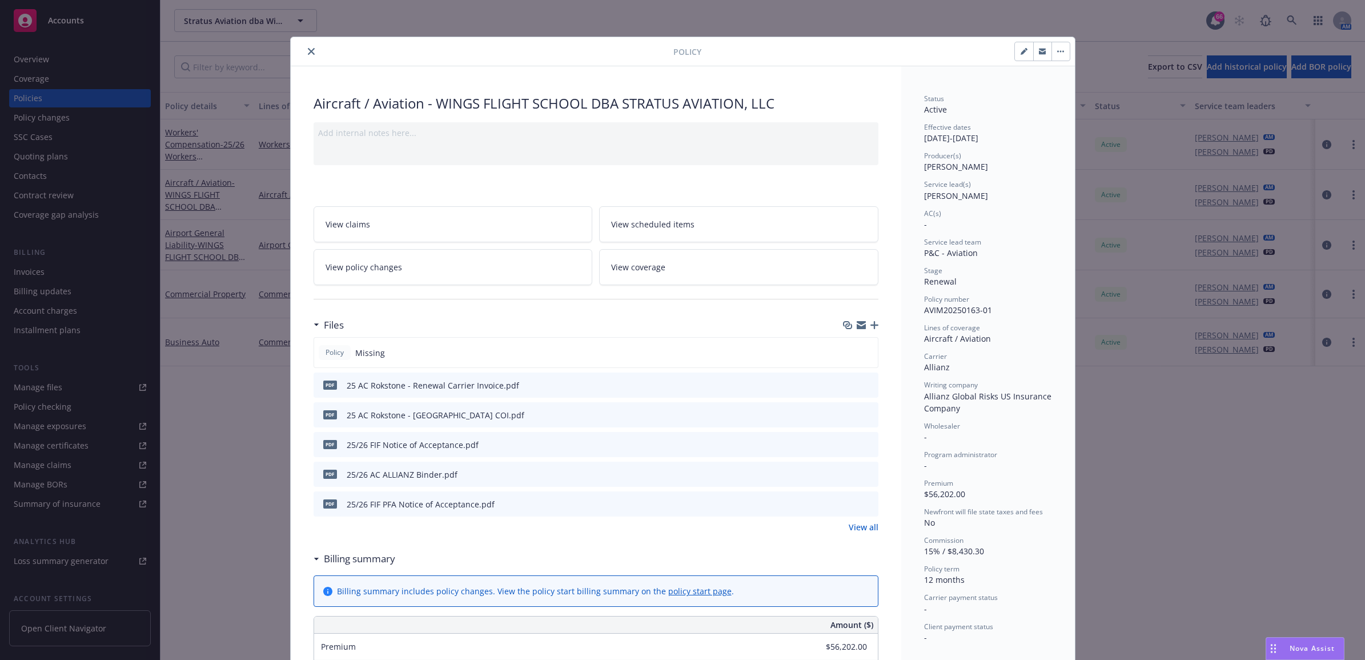
click at [308, 49] on icon "close" at bounding box center [311, 51] width 7 height 7
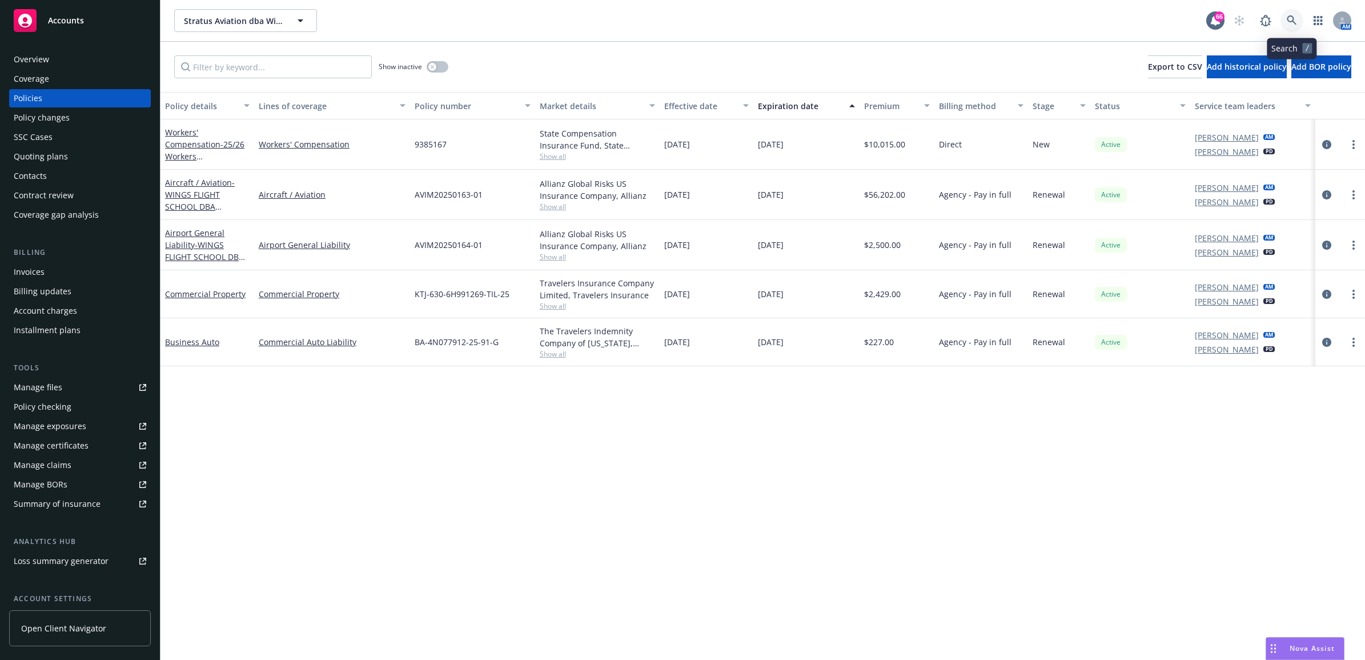
click at [1291, 25] on icon at bounding box center [1292, 20] width 10 height 10
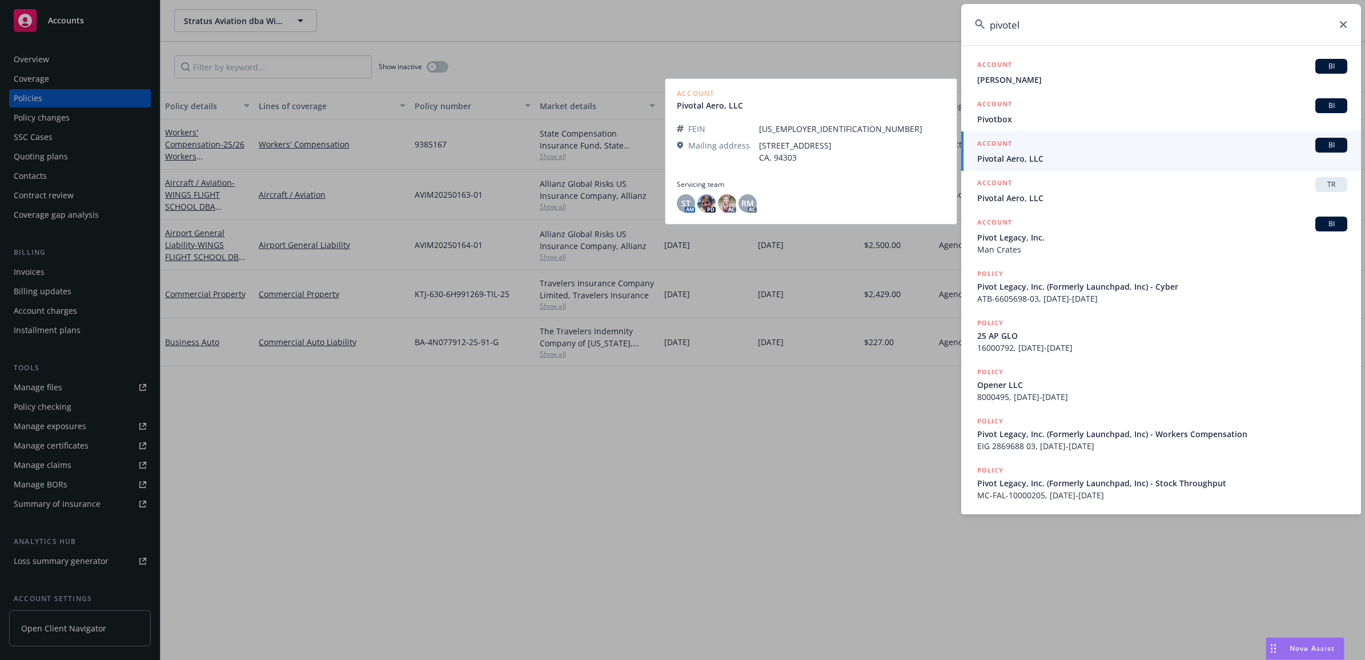
type input "pivotel"
click at [1034, 157] on span "Pivotal Aero, LLC" at bounding box center [1162, 159] width 370 height 12
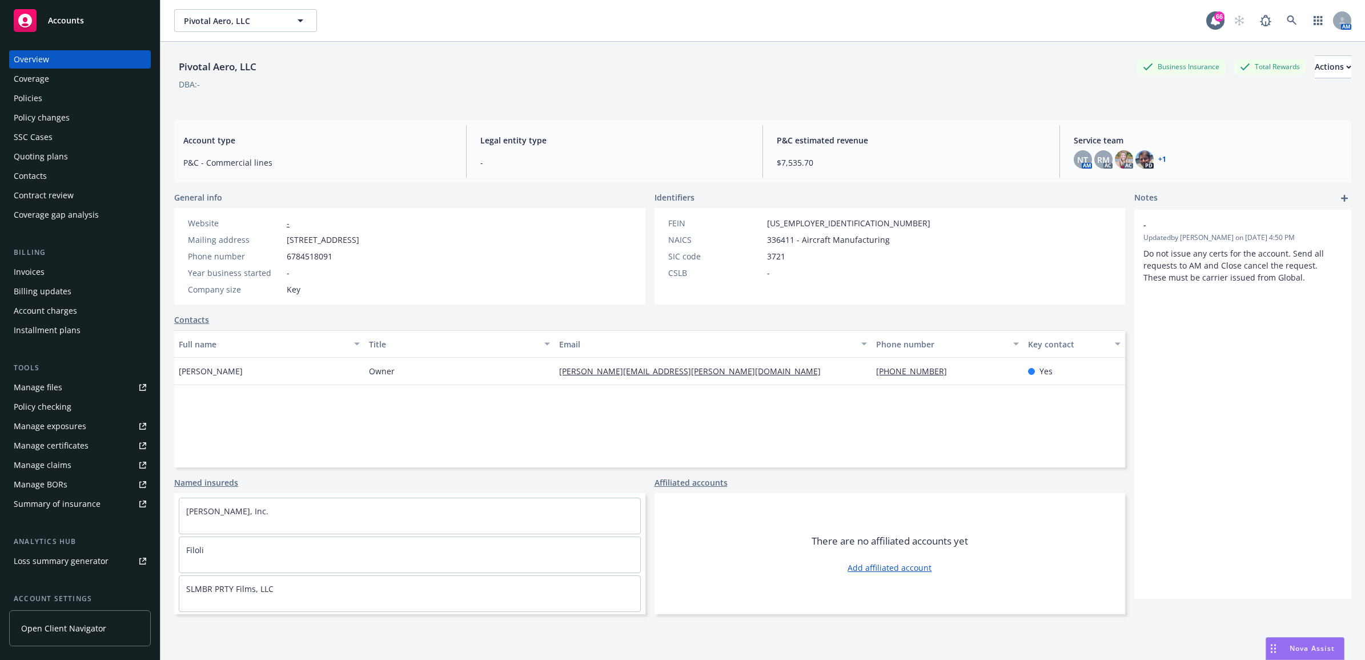
click at [81, 100] on div "Policies" at bounding box center [80, 98] width 133 height 18
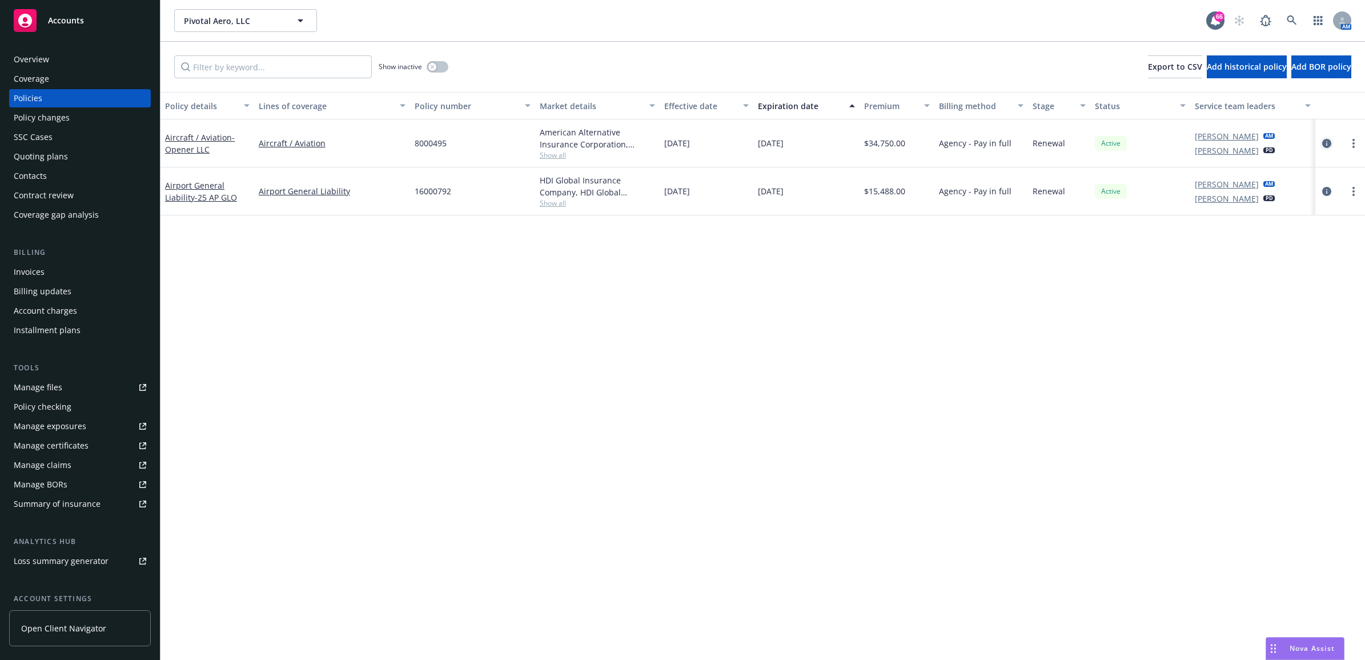
click at [1329, 147] on link "circleInformation" at bounding box center [1327, 144] width 14 height 14
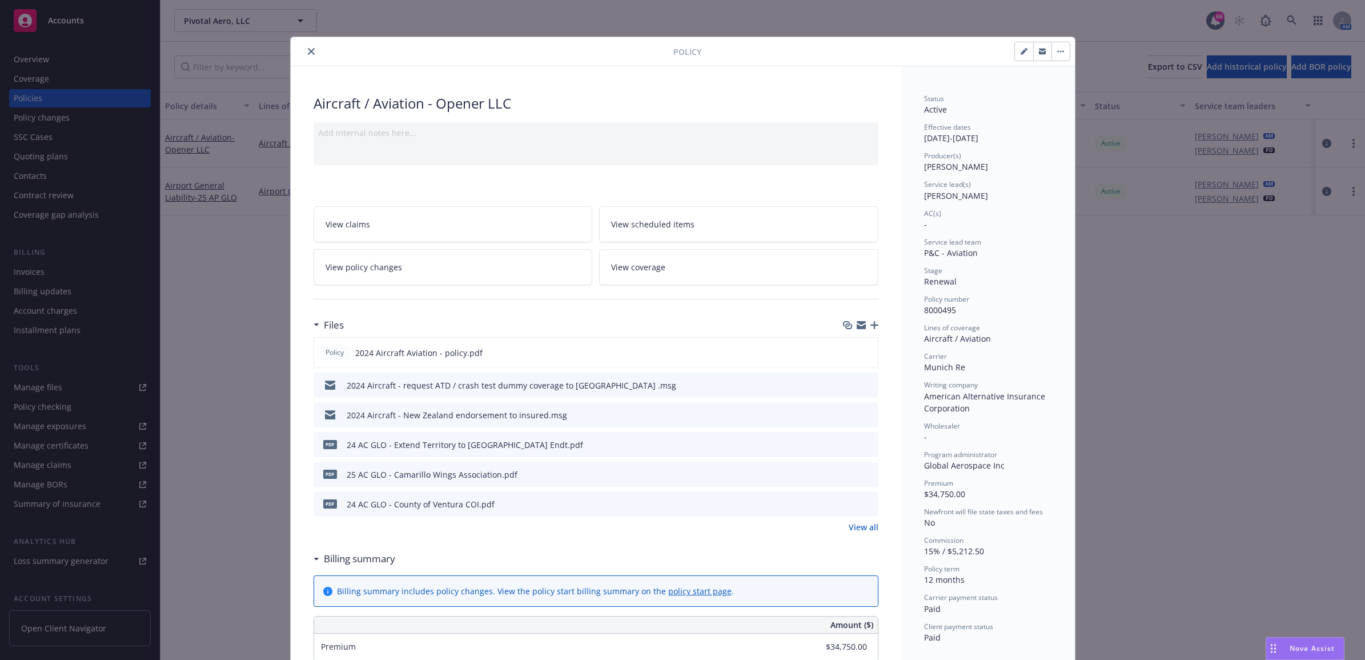
click at [871, 329] on icon "button" at bounding box center [875, 325] width 8 height 8
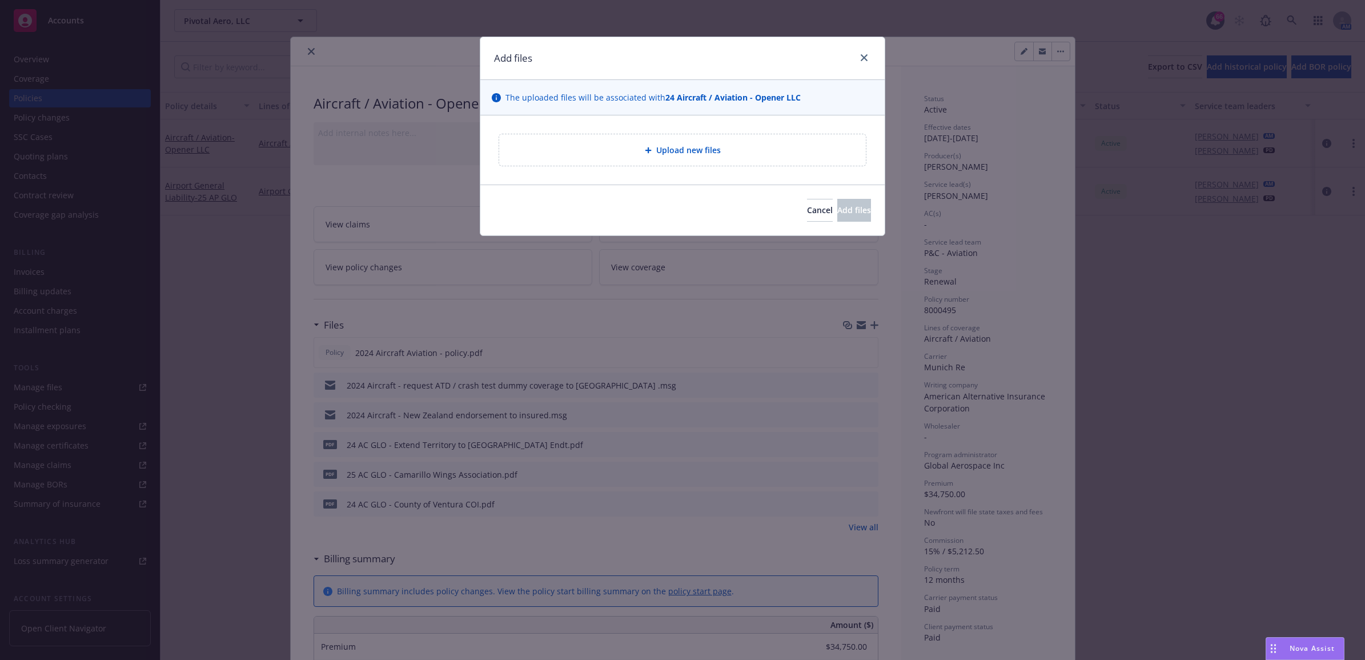
click at [756, 158] on div "Upload new files" at bounding box center [682, 149] width 367 height 31
type textarea "x"
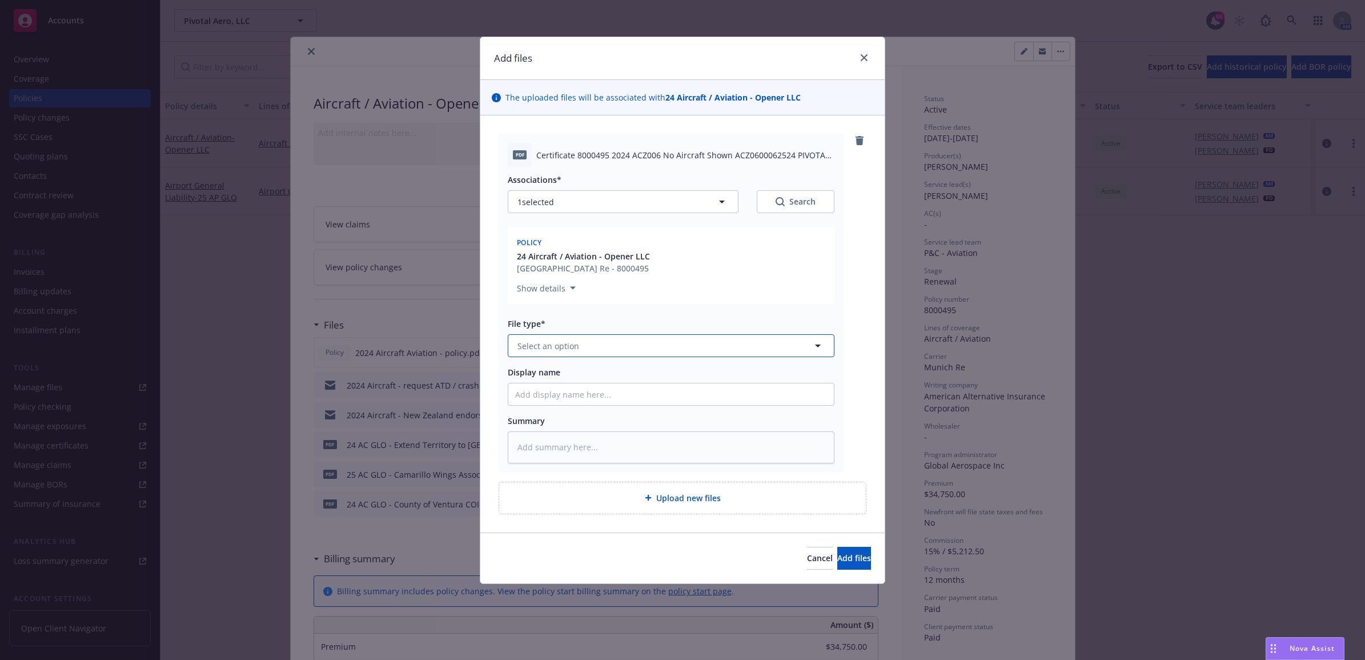
click at [537, 346] on span "Select an option" at bounding box center [549, 346] width 62 height 12
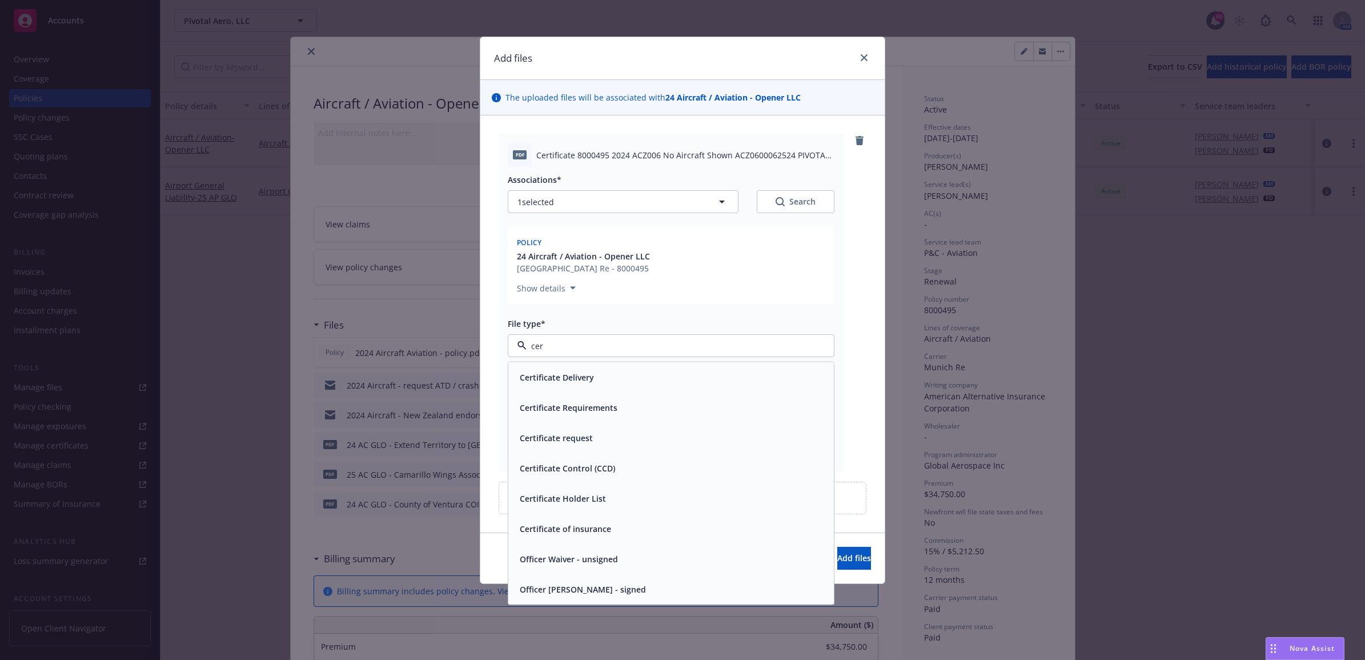
type input "cert"
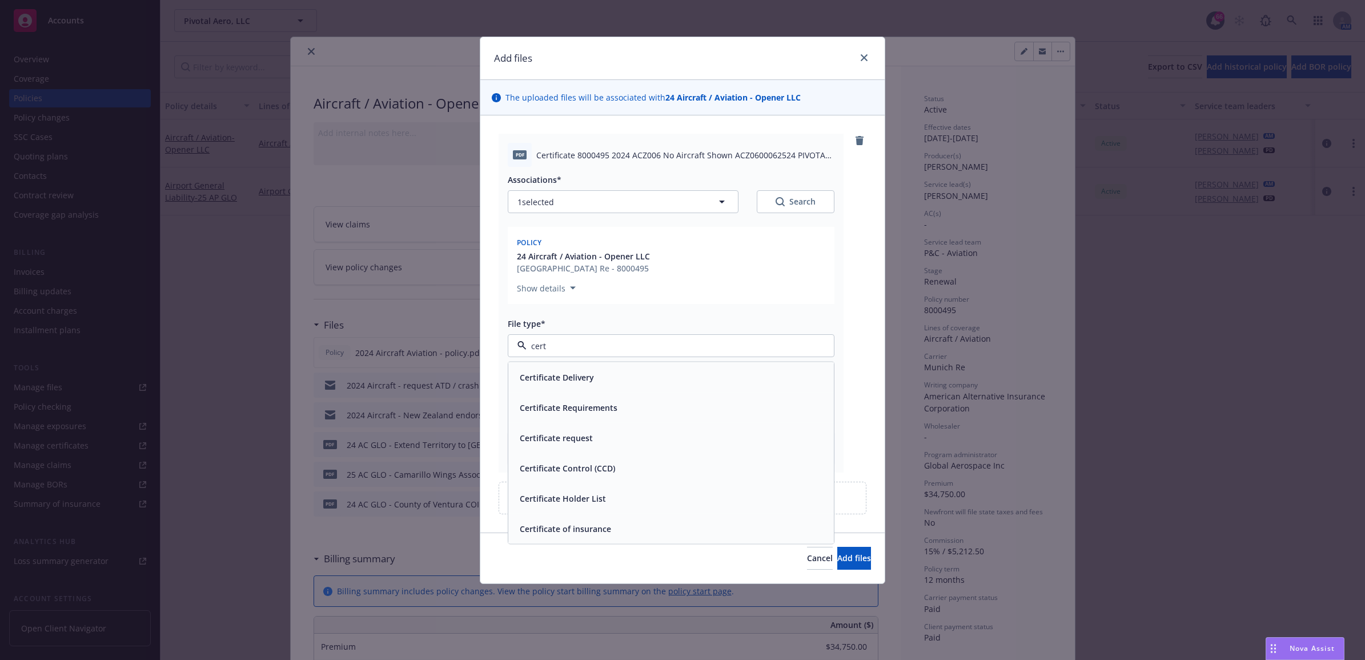
click at [630, 520] on div "Certificate of insurance" at bounding box center [671, 529] width 326 height 30
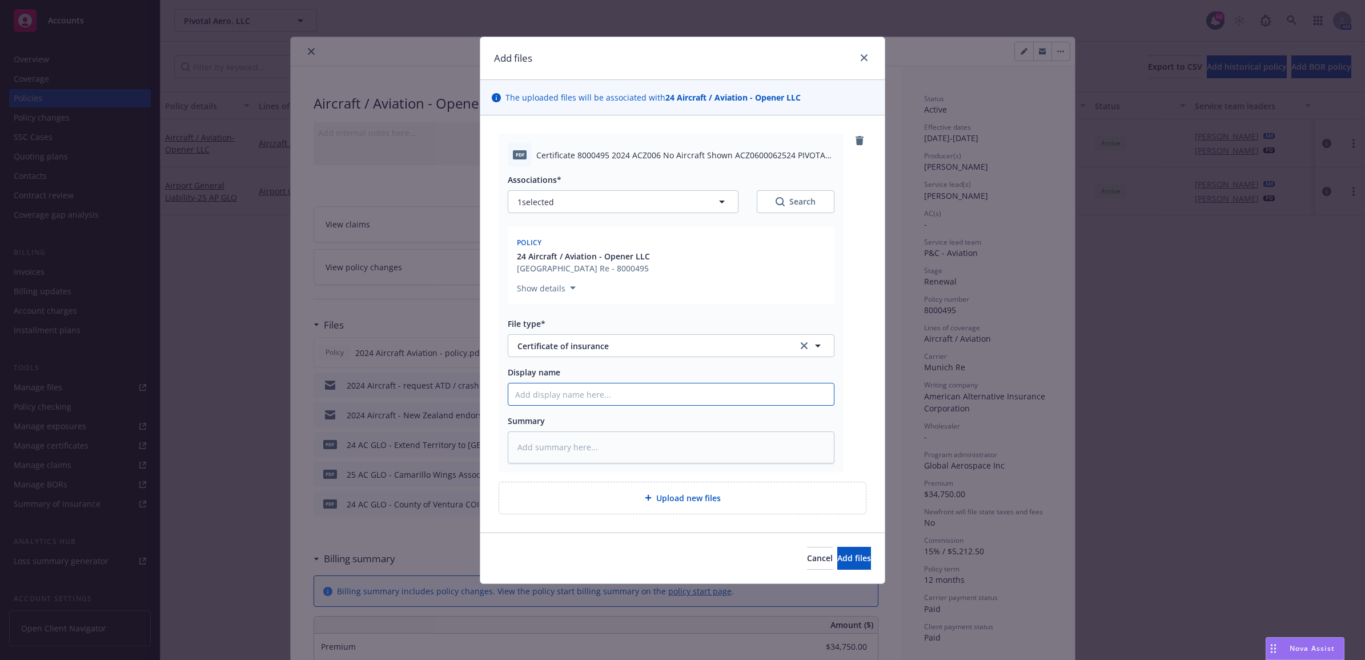
click at [584, 399] on input "Display name" at bounding box center [671, 394] width 326 height 22
type textarea "x"
type input "2"
type textarea "x"
type input "24"
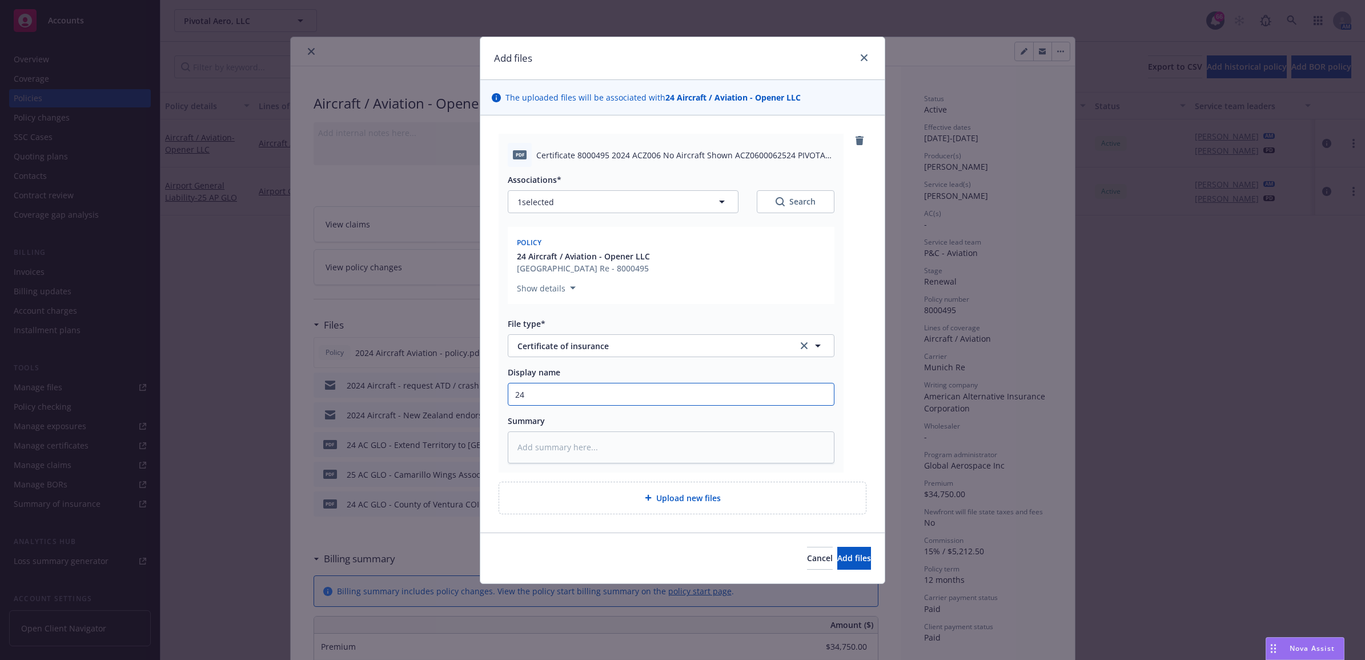
type textarea "x"
type input "24"
type textarea "x"
type input "24 A"
type textarea "x"
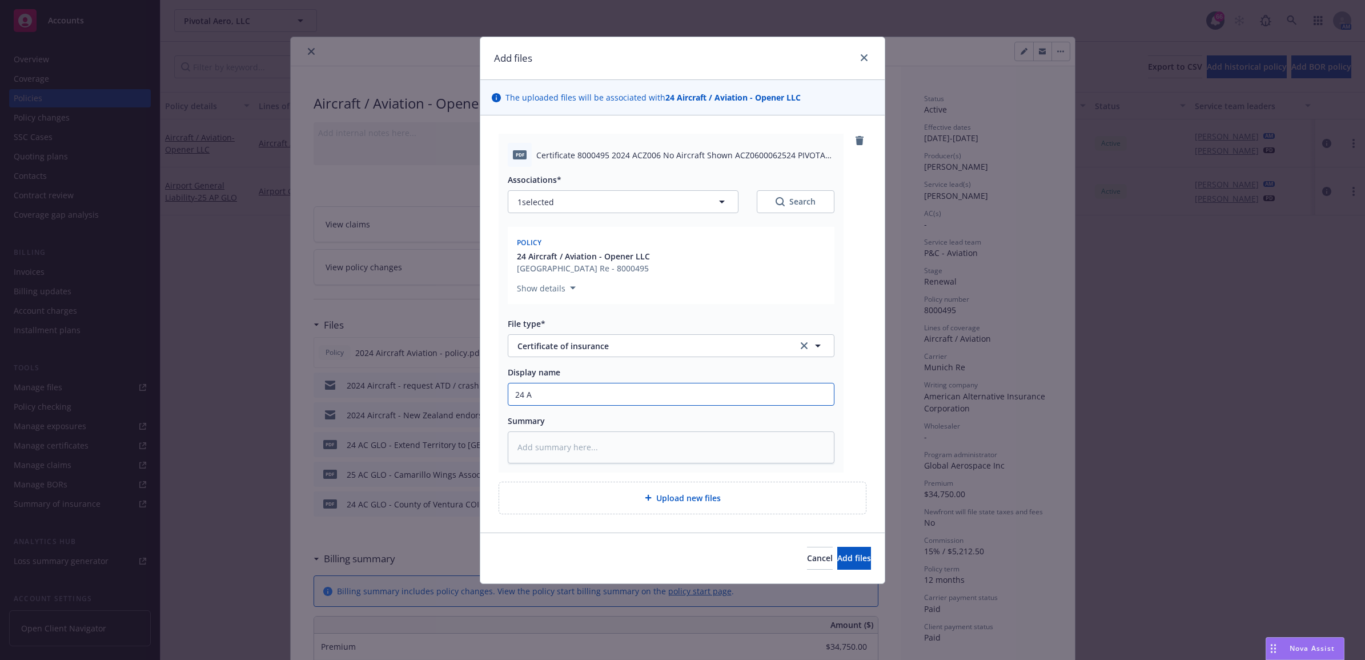
type input "24 AC"
type textarea "x"
type input "24 AC"
type textarea "x"
type input "24 AC G"
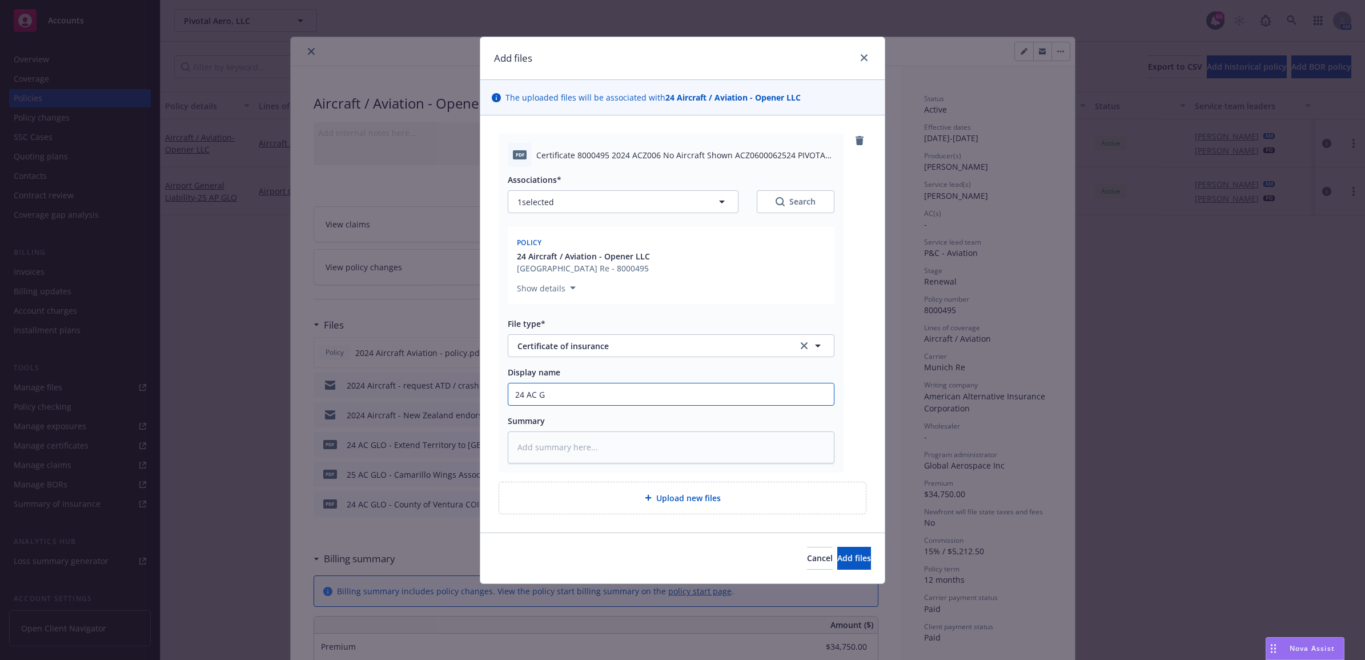
type textarea "x"
type input "24 AC GL"
type textarea "x"
type input "24 AC GLO"
type textarea "x"
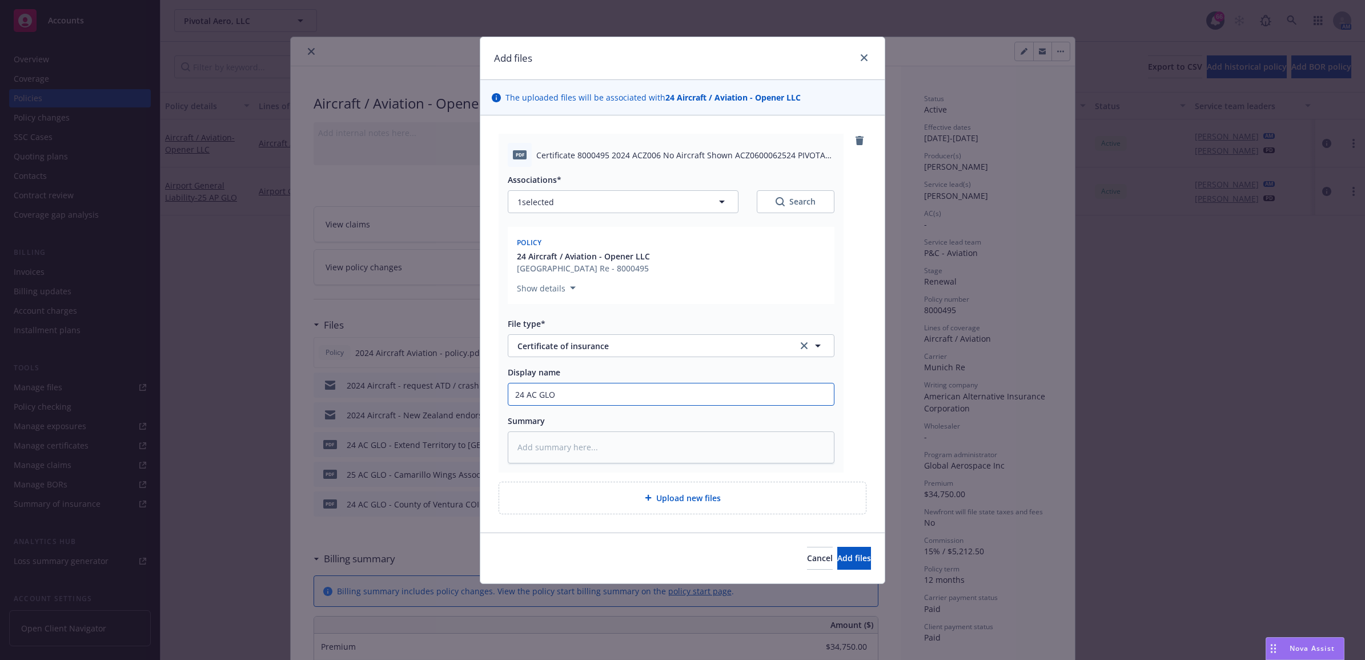
type input "24 AC GLO"
type textarea "x"
type input "24 AC GLO -"
type textarea "x"
type input "24 AC GLO -"
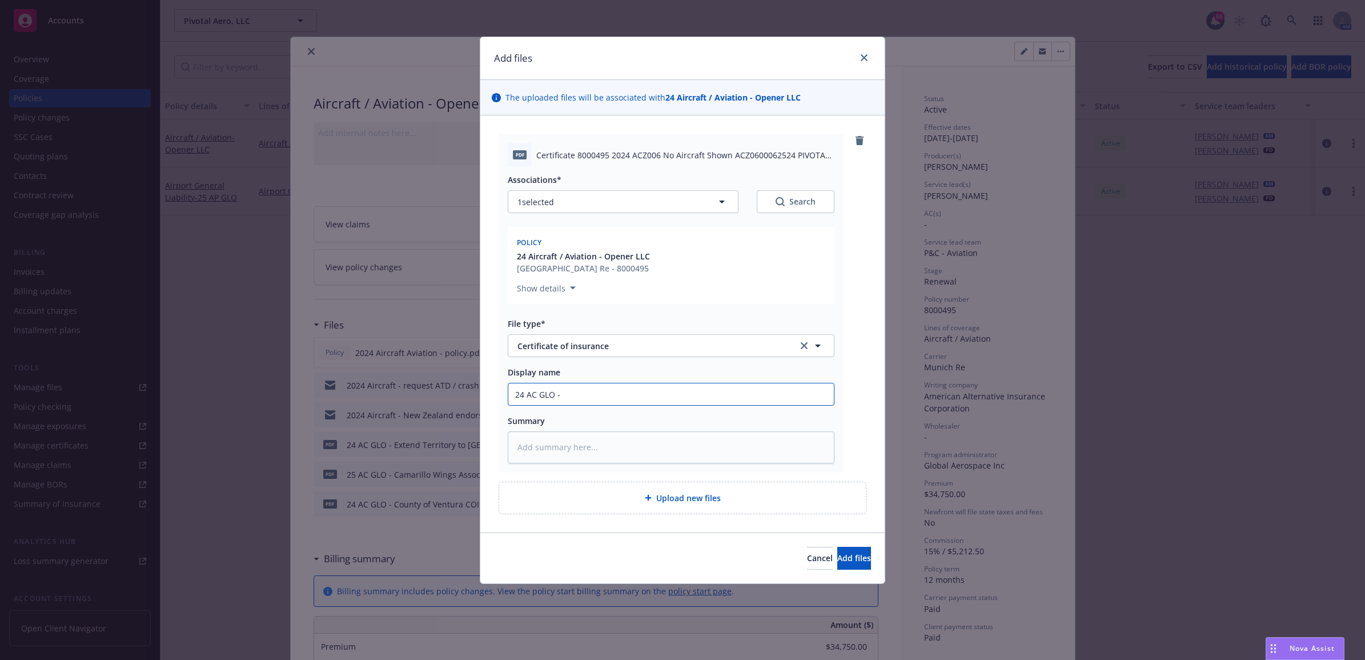
type textarea "x"
type input "24 AC GLO - B"
type textarea "x"
type input "24 AC GLO - Br"
type textarea "x"
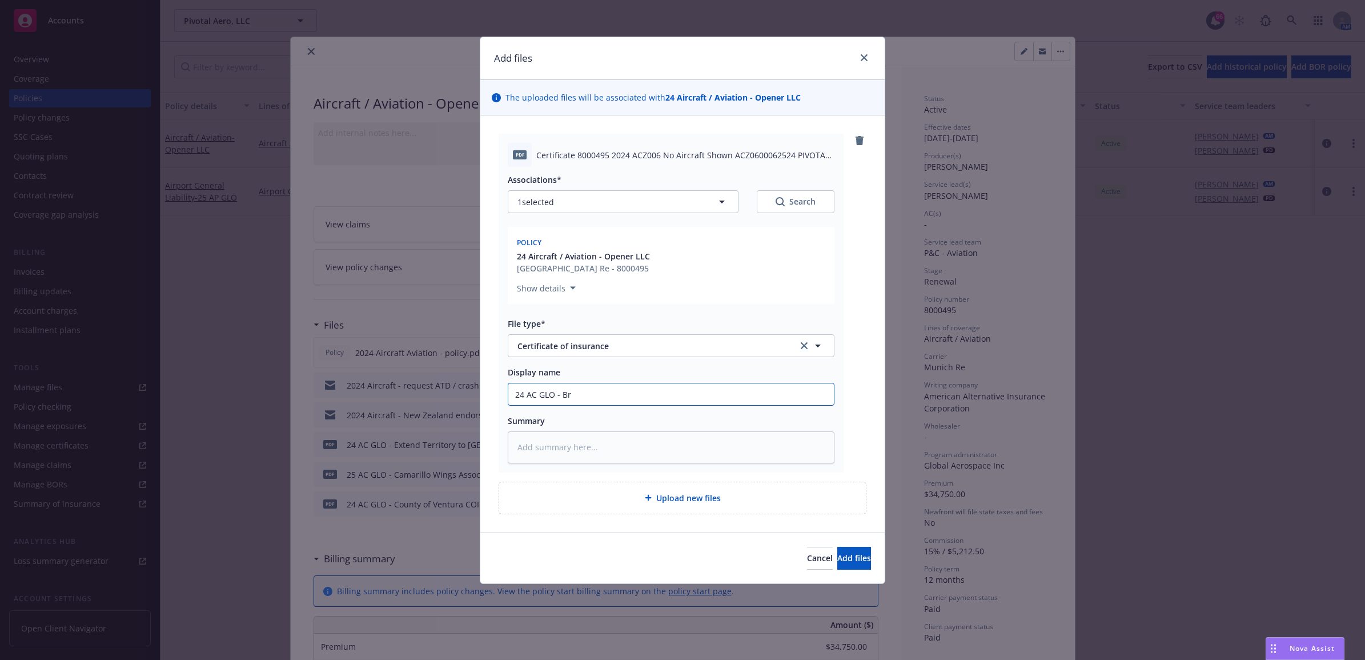
type input "24 AC GLO - Bri"
type textarea "x"
type input "24 AC GLO - Brid"
type textarea "x"
type input "24 AC GLO - Bridg"
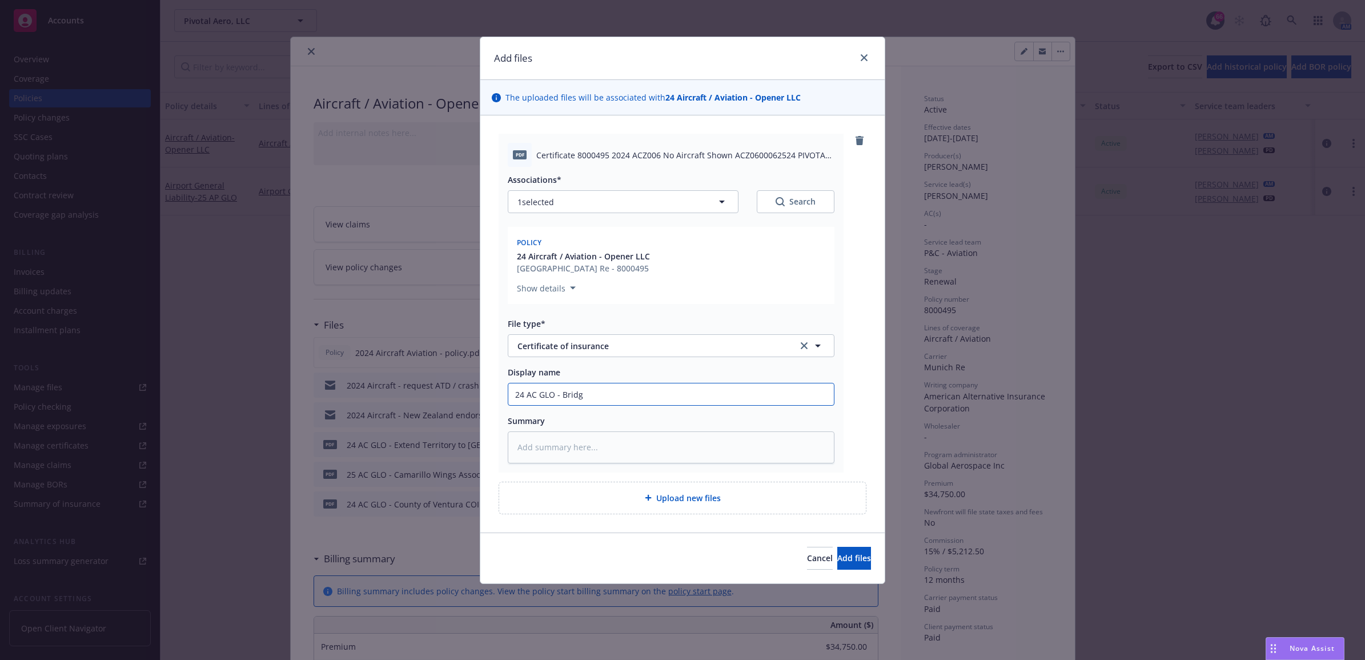
type textarea "x"
type input "24 AC GLO - Bridge"
type textarea "x"
type input "24 AC GLO - Bridgeh"
type textarea "x"
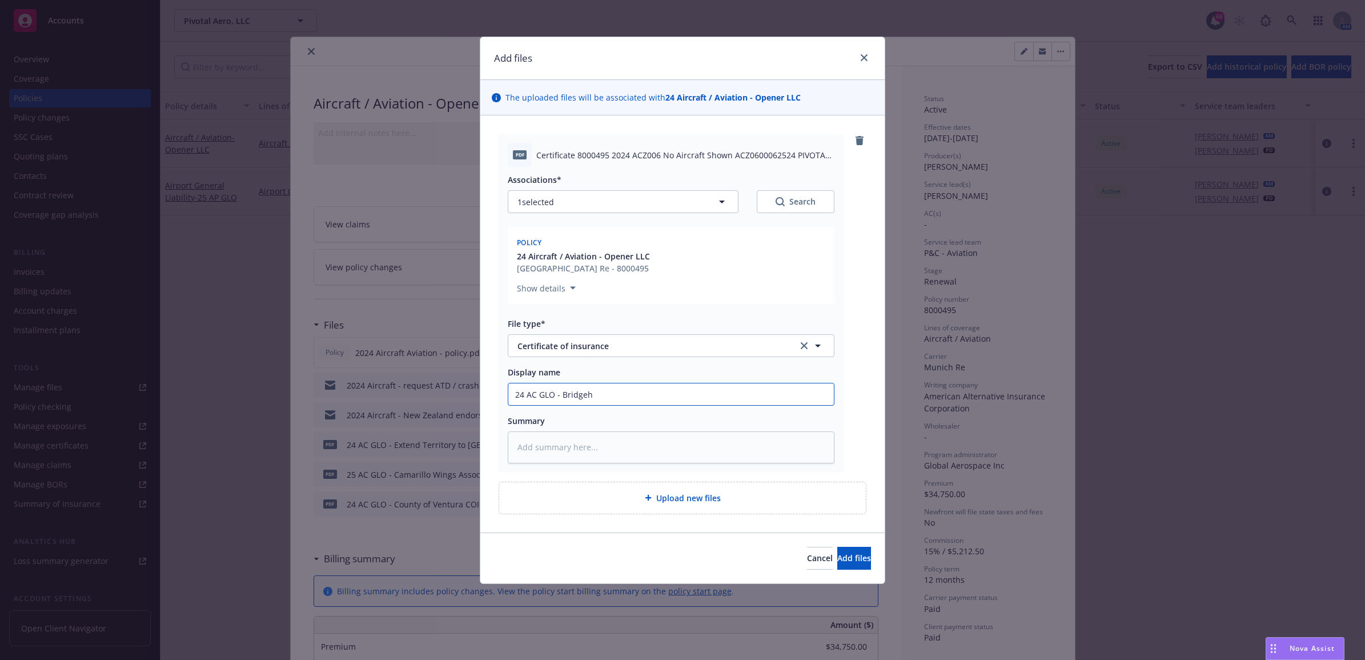
type input "24 AC GLO - Bridgeha"
type textarea "x"
type input "24 AC GLO - Bridgeham"
type textarea "x"
type input "24 AC GLO - Bridgehamp"
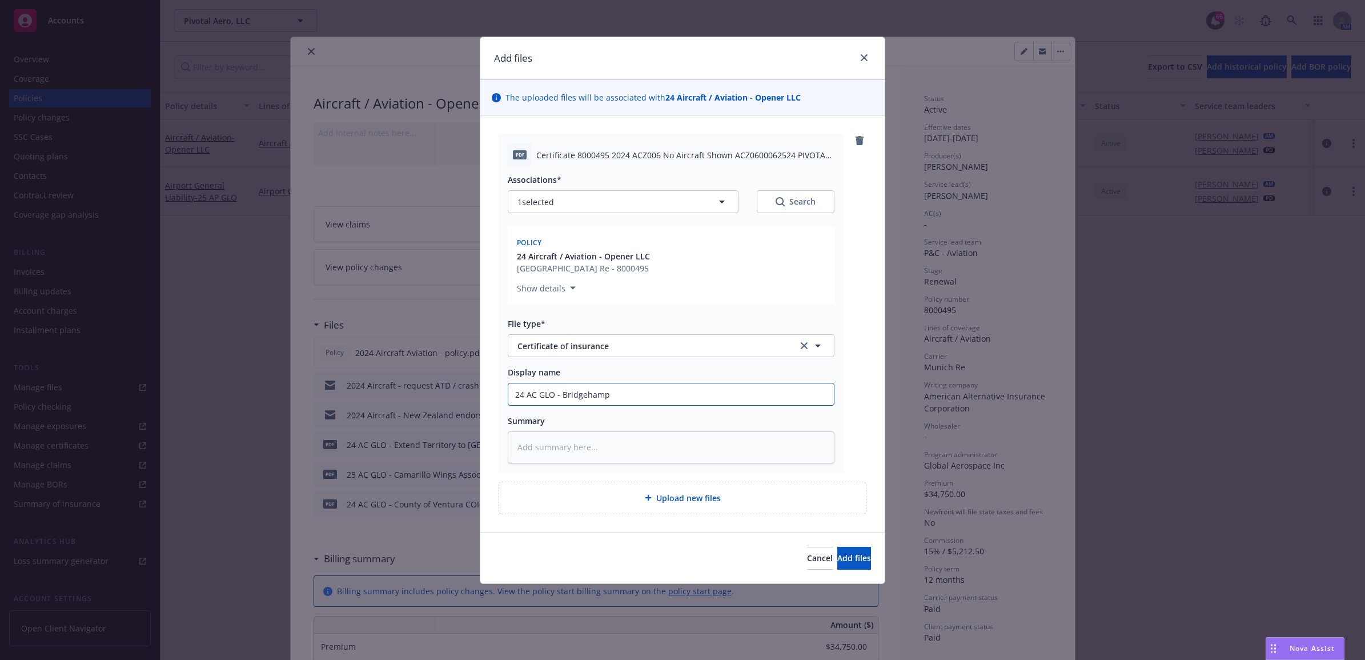
type textarea "x"
type input "24 AC GLO - Bridgehampt"
type textarea "x"
type input "24 AC GLO - Bridgehampto"
type textarea "x"
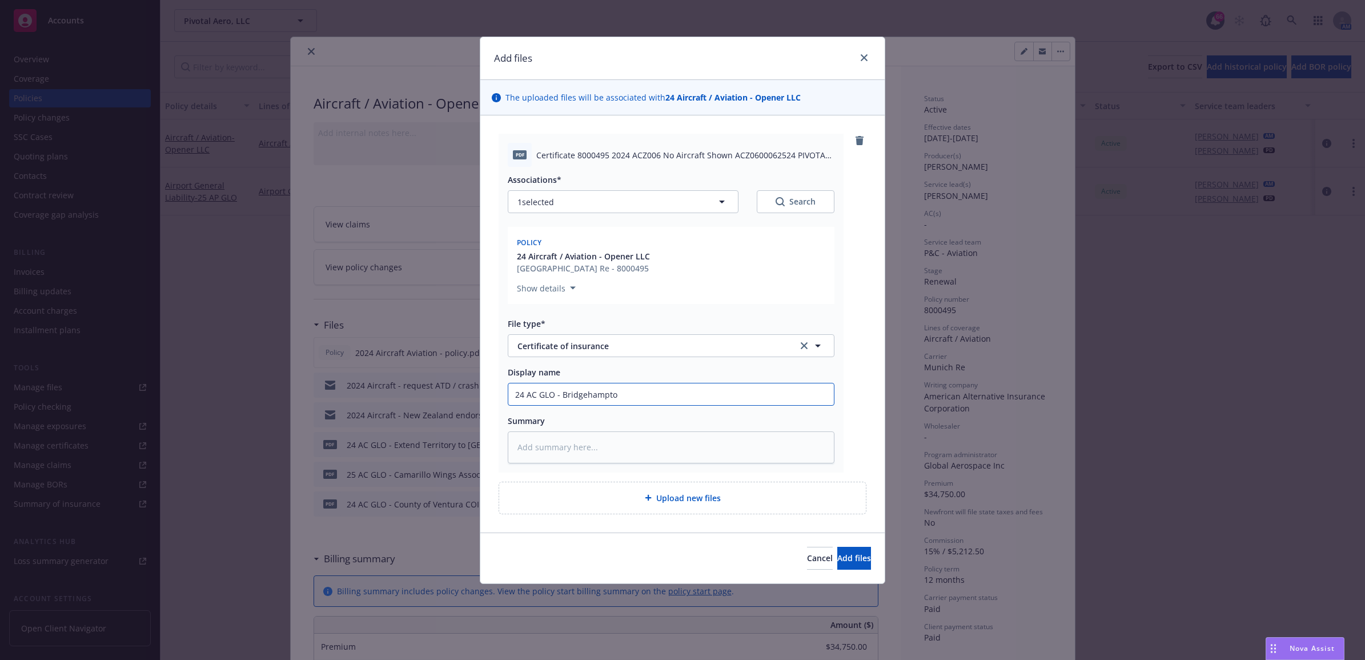
type input "24 AC GLO - [GEOGRAPHIC_DATA]"
type textarea "x"
type input "24 AC GLO - [GEOGRAPHIC_DATA]"
type textarea "x"
type input "24 AC GLO - [GEOGRAPHIC_DATA] R"
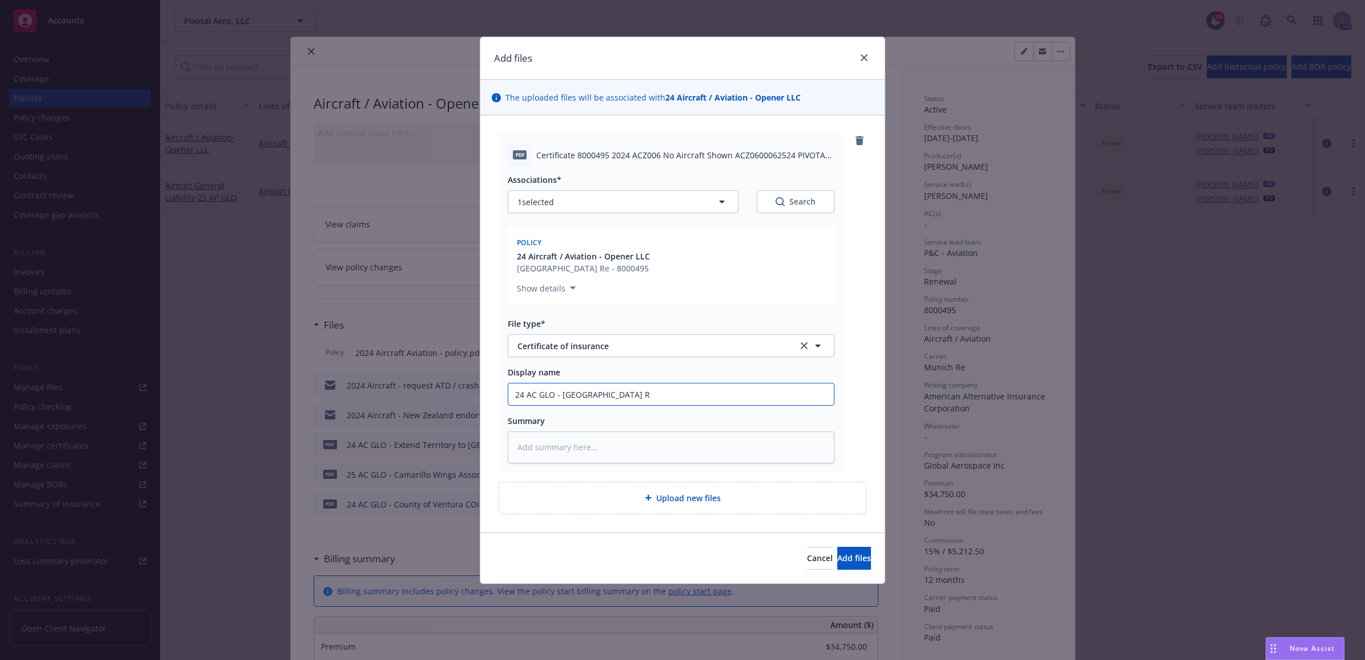
type textarea "x"
type input "24 AC GLO - [GEOGRAPHIC_DATA] Ro"
type textarea "x"
type input "24 AC GLO - [GEOGRAPHIC_DATA] [GEOGRAPHIC_DATA]"
type textarea "x"
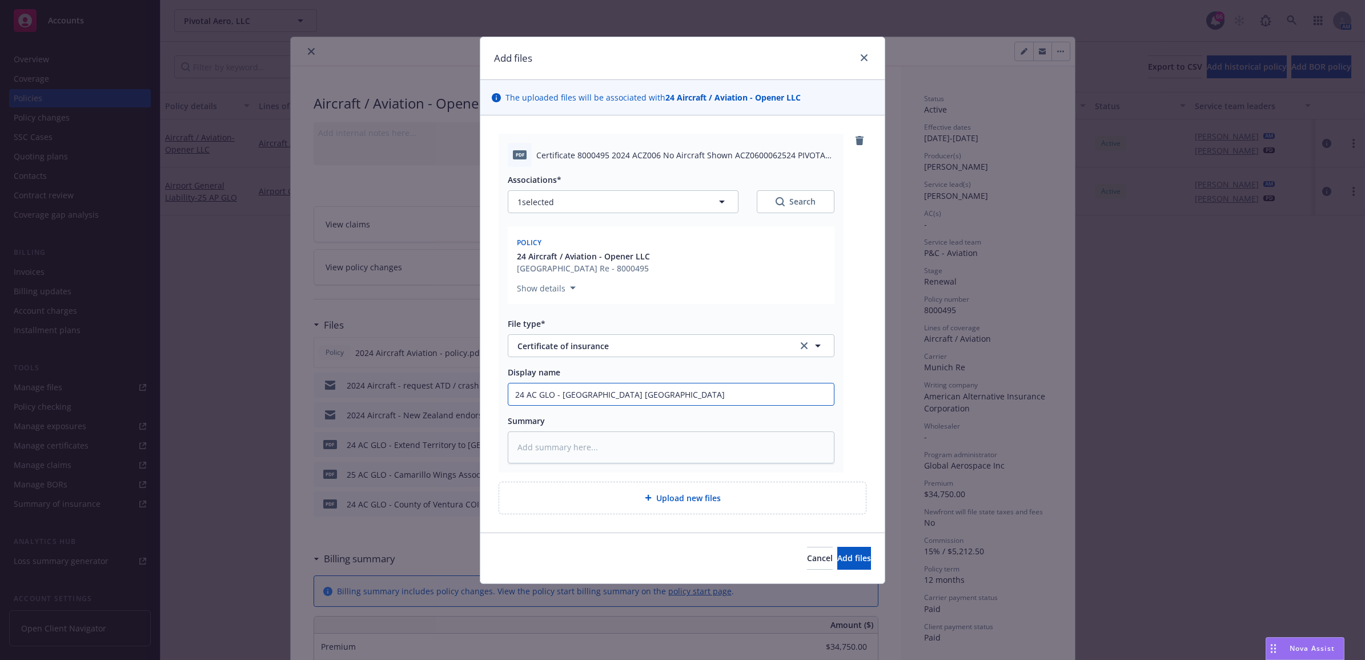
type input "24 AC GLO - [GEOGRAPHIC_DATA]"
type textarea "x"
type input "24 AC GLO - [GEOGRAPHIC_DATA]"
type textarea "x"
type input "24 AC GLO - [GEOGRAPHIC_DATA]"
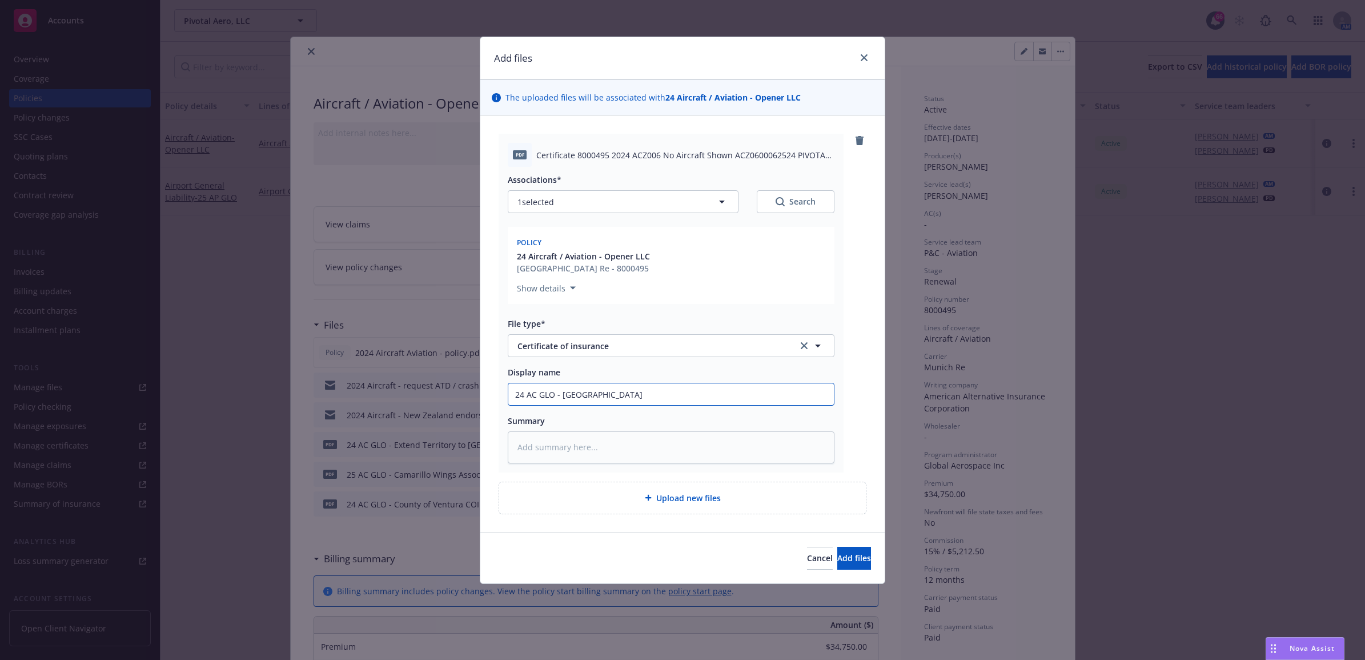
type textarea "x"
type input "24 AC GLO - [GEOGRAPHIC_DATA]"
type textarea "x"
type input "24 AC GLO - [GEOGRAPHIC_DATA]"
drag, startPoint x: 660, startPoint y: 395, endPoint x: 354, endPoint y: 392, distance: 305.7
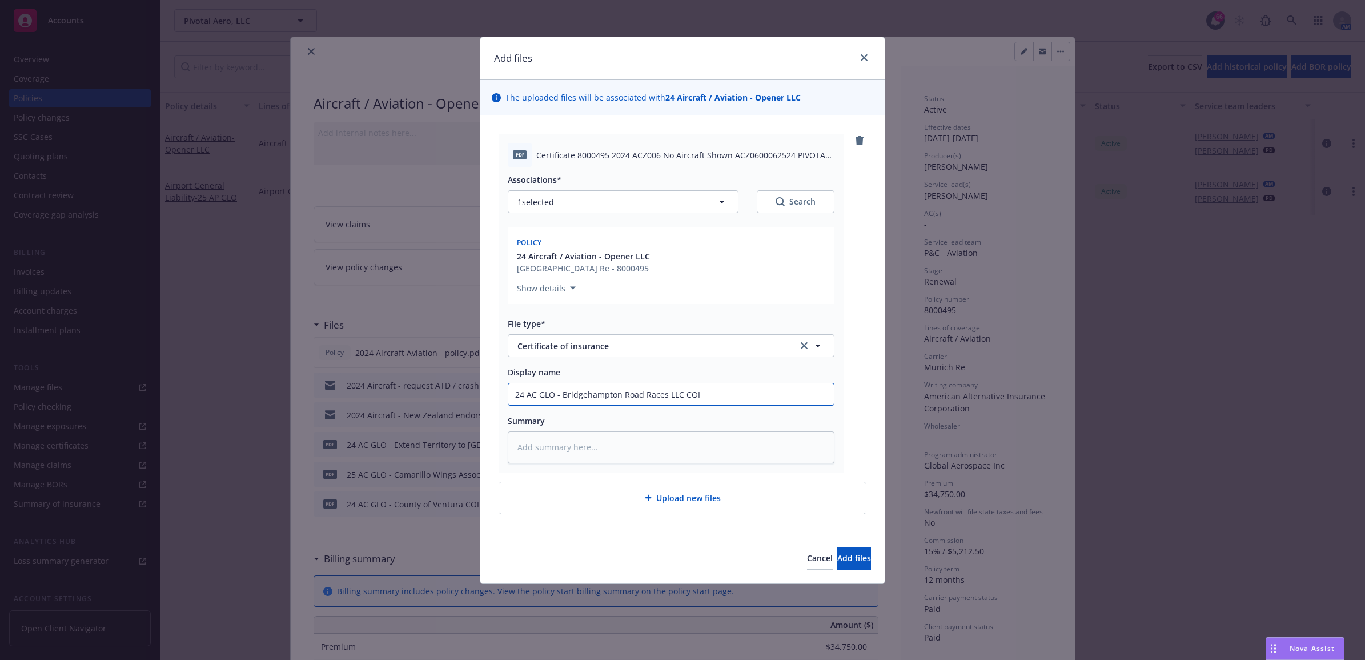
click at [344, 395] on div "Add files The uploaded files will be associated with 24 Aircraft / Aviation - O…" at bounding box center [682, 330] width 1365 height 660
paste textarea "24 AC GLO - Bridgehampton Road Races LLC COI"
click at [861, 564] on button "Add files" at bounding box center [854, 558] width 34 height 23
